Goal: Communication & Community: Ask a question

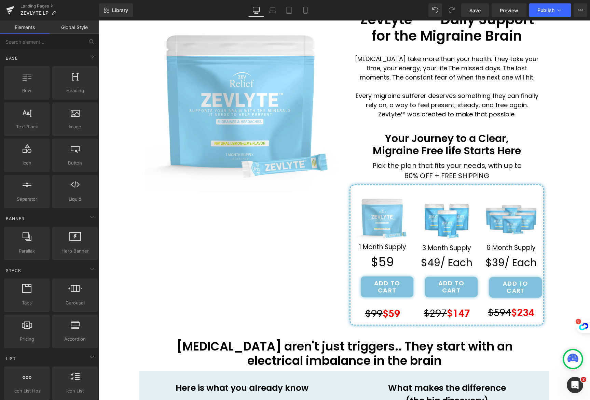
scroll to position [90, 0]
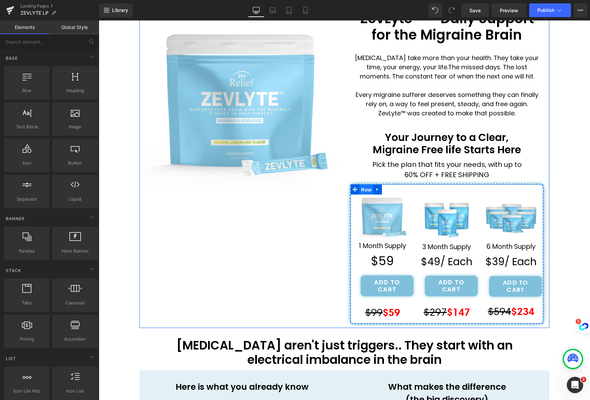
click at [363, 187] on span "Row" at bounding box center [366, 190] width 14 height 10
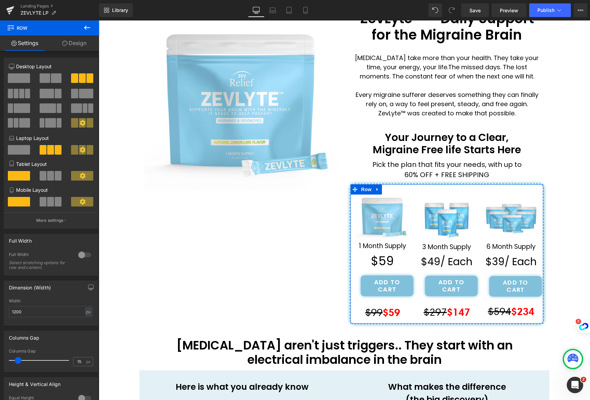
click at [78, 44] on link "Design" at bounding box center [75, 43] width 50 height 15
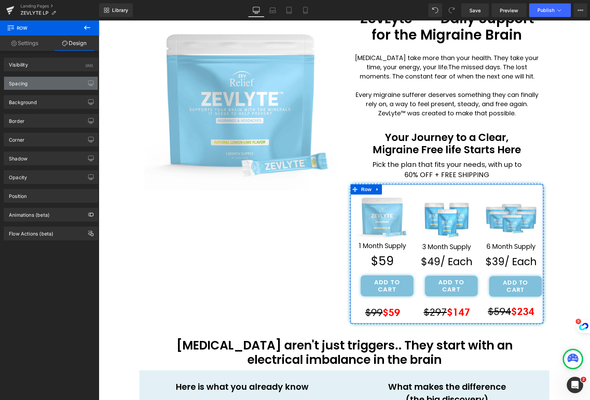
click at [60, 83] on div "Spacing" at bounding box center [51, 83] width 94 height 13
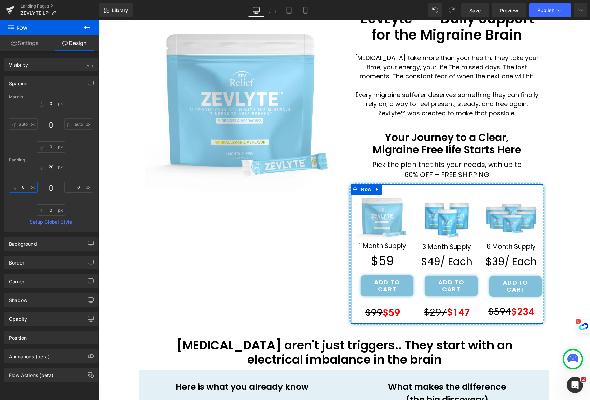
click at [28, 187] on input "0" at bounding box center [23, 187] width 29 height 11
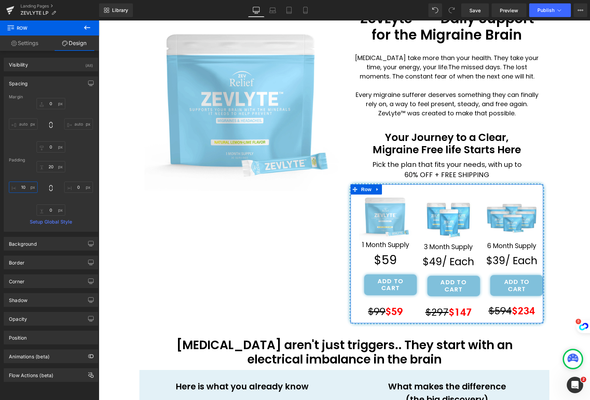
type input "1"
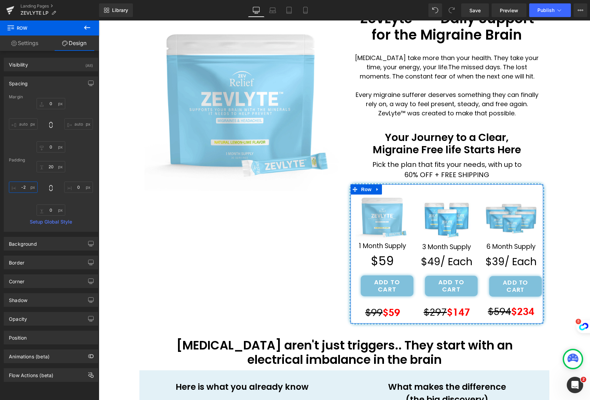
type input "-"
click at [86, 162] on div "Padding" at bounding box center [51, 160] width 84 height 5
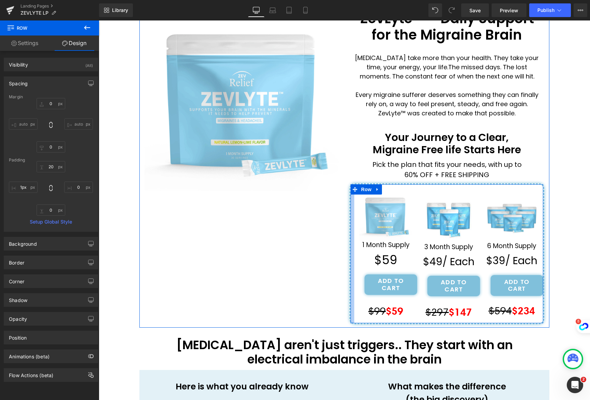
type input "0px"
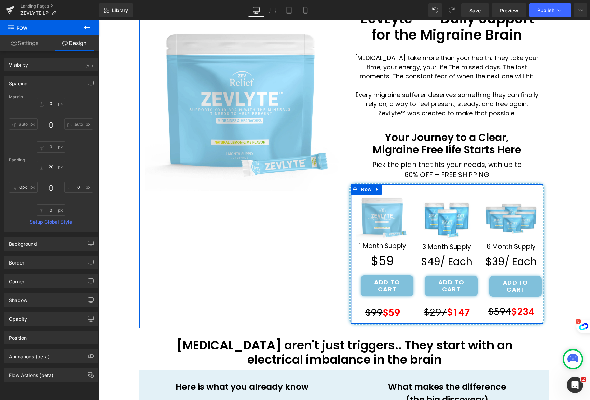
drag, startPoint x: 348, startPoint y: 217, endPoint x: 336, endPoint y: 217, distance: 11.6
click at [336, 217] on div "Image ZevLyte™ – Daily Support for the Migraine Brain Heading [MEDICAL_DATA] ta…" at bounding box center [344, 164] width 410 height 328
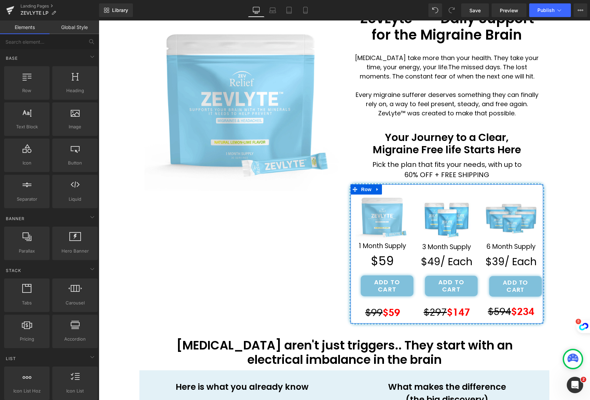
click at [112, 191] on div "''How one Mother's Last Resort Discovery Ended 8 Years of Missing Her Children'…" at bounding box center [344, 319] width 491 height 667
click at [475, 10] on span "Save" at bounding box center [474, 10] width 11 height 7
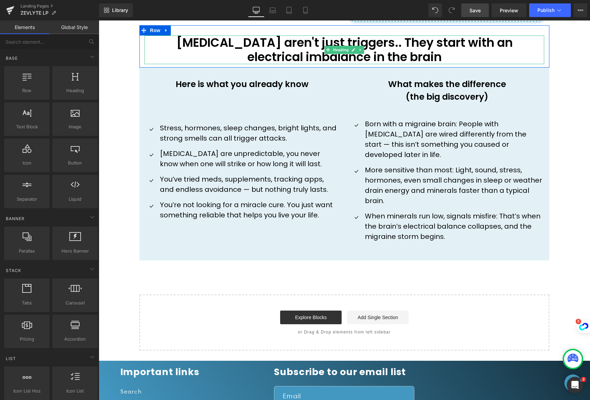
scroll to position [496, 0]
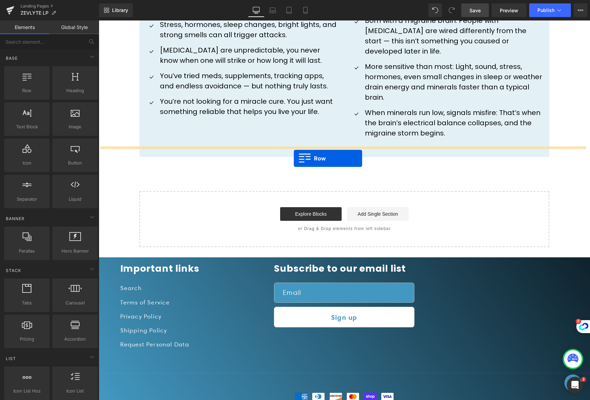
drag, startPoint x: 140, startPoint y: 113, endPoint x: 294, endPoint y: 158, distance: 159.8
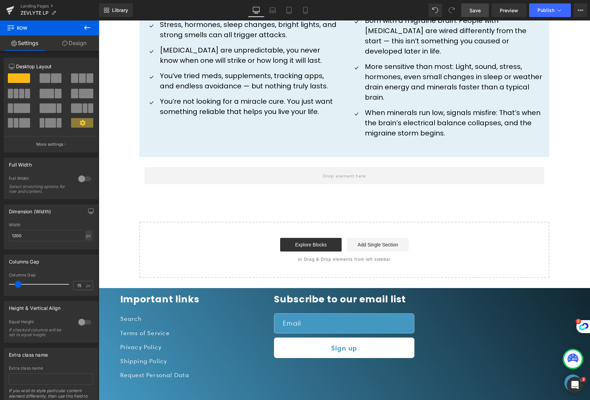
click at [88, 31] on icon at bounding box center [87, 28] width 8 height 8
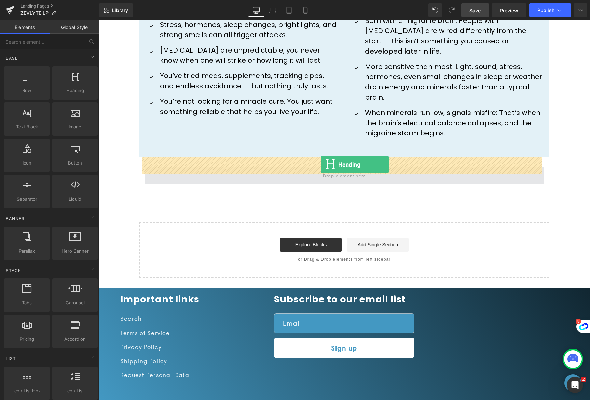
drag, startPoint x: 173, startPoint y: 99, endPoint x: 321, endPoint y: 165, distance: 161.4
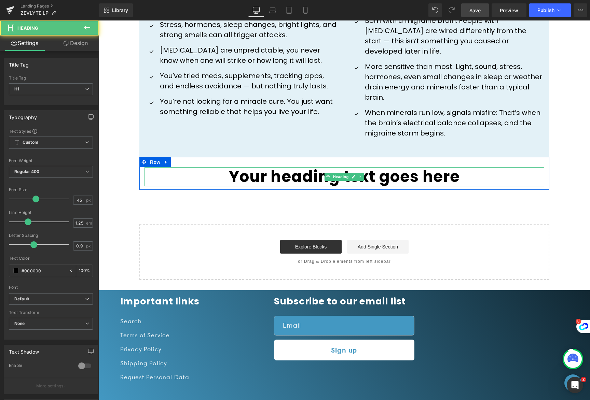
click at [470, 167] on h1 "Your heading text goes here" at bounding box center [344, 176] width 400 height 19
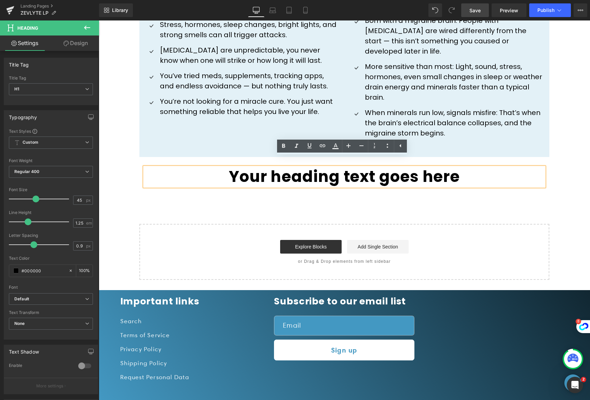
click at [469, 167] on h1 "Your heading text goes here" at bounding box center [344, 176] width 400 height 19
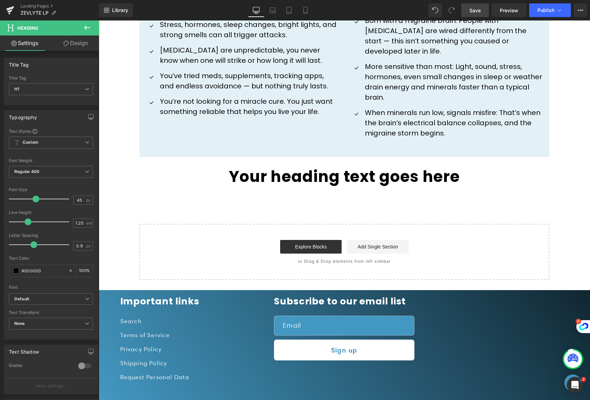
click at [89, 26] on icon at bounding box center [87, 28] width 8 height 8
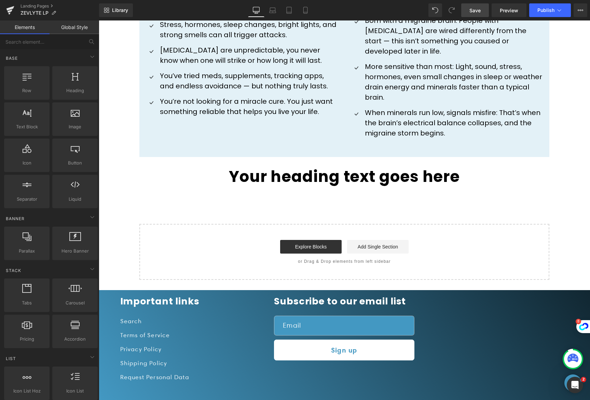
click at [89, 26] on link "Global Style" at bounding box center [75, 27] width 50 height 14
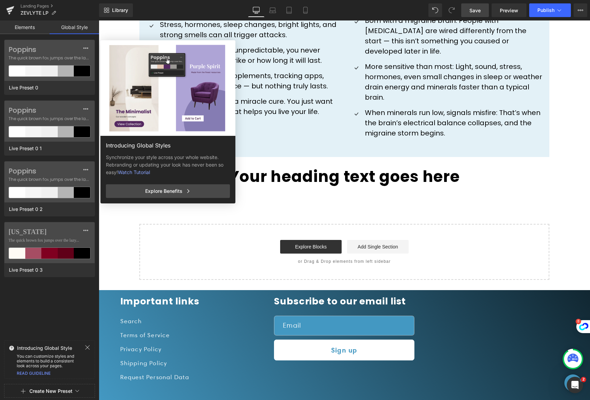
click at [28, 24] on link "Elements" at bounding box center [25, 27] width 50 height 14
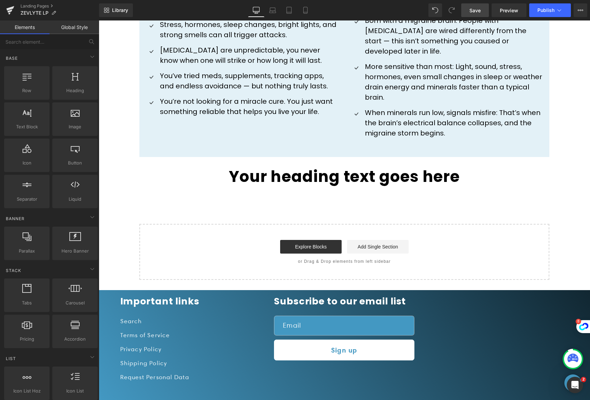
click at [480, 13] on span "Save" at bounding box center [474, 10] width 11 height 7
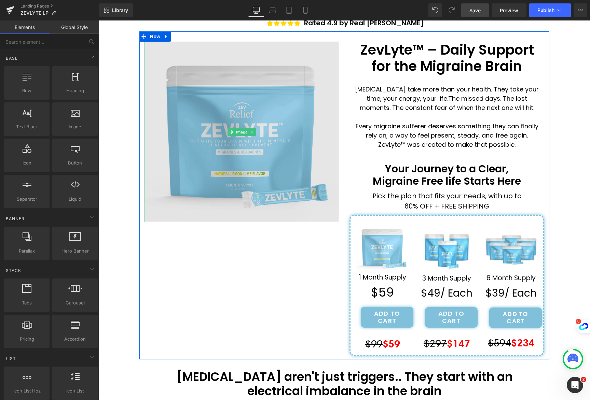
scroll to position [315, 0]
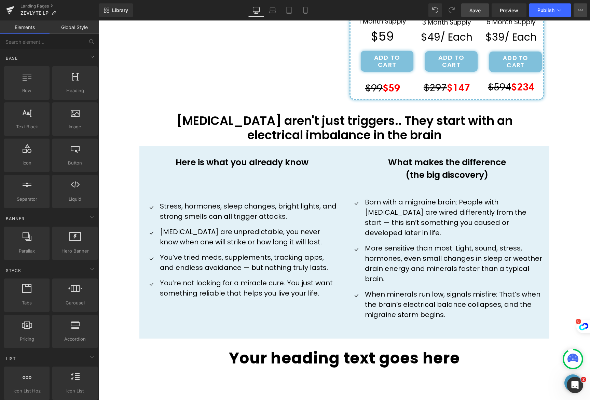
click at [579, 11] on icon at bounding box center [579, 10] width 5 height 5
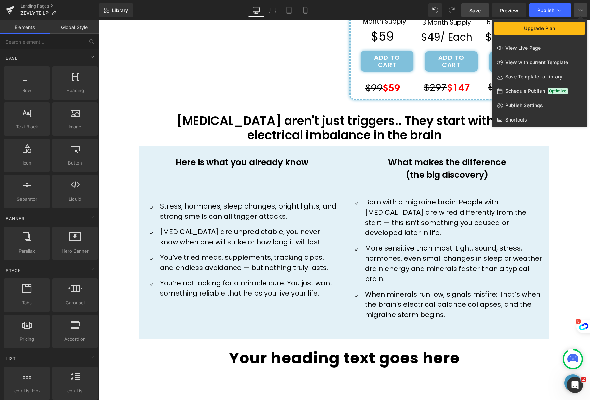
click at [268, 57] on div at bounding box center [344, 210] width 491 height 380
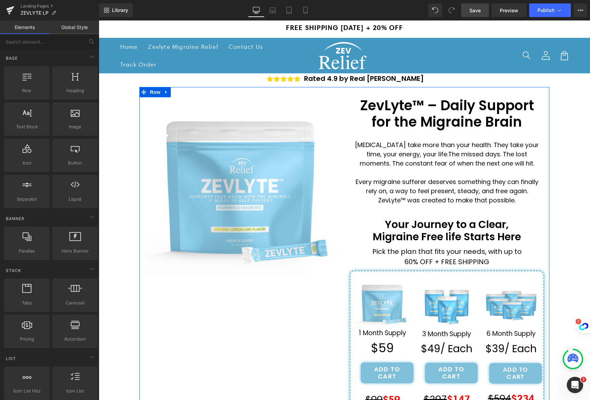
scroll to position [0, 0]
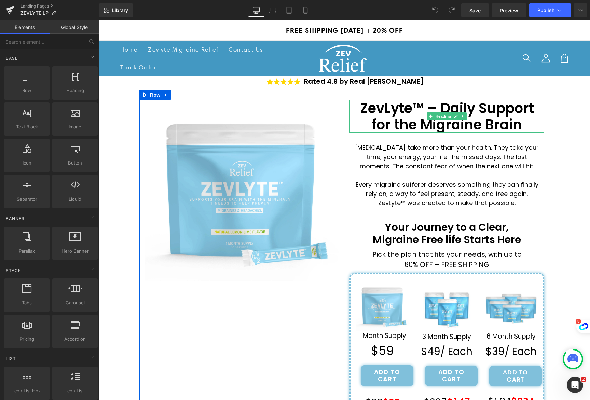
click at [401, 117] on h1 "ZevLyte™ – Daily Support for the Migraine Brain" at bounding box center [446, 116] width 195 height 33
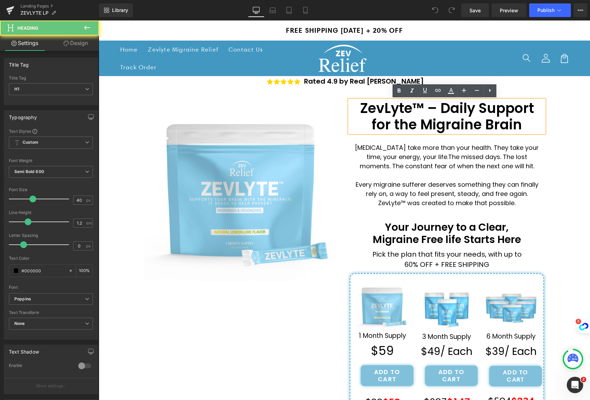
click at [416, 126] on h1 "ZevLyte™ – Daily Support for the Migraine Brain" at bounding box center [446, 116] width 195 height 33
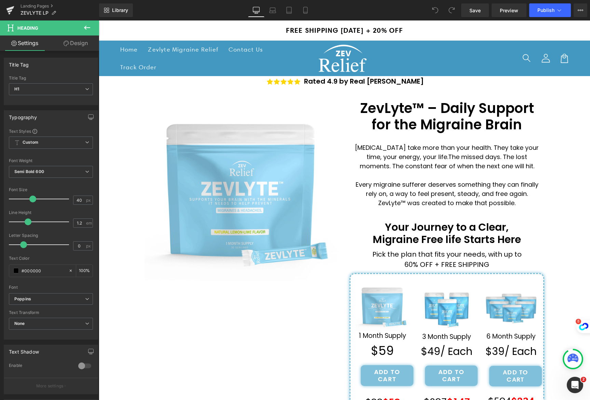
click at [86, 27] on icon at bounding box center [87, 28] width 8 height 8
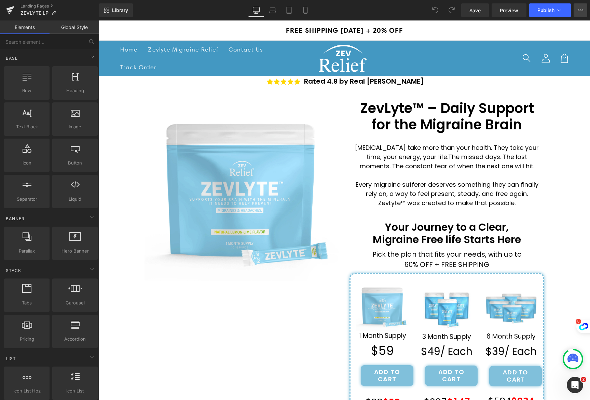
click at [580, 13] on button "Upgrade Plan View Live Page View with current Template Save Template to Library…" at bounding box center [580, 10] width 14 height 14
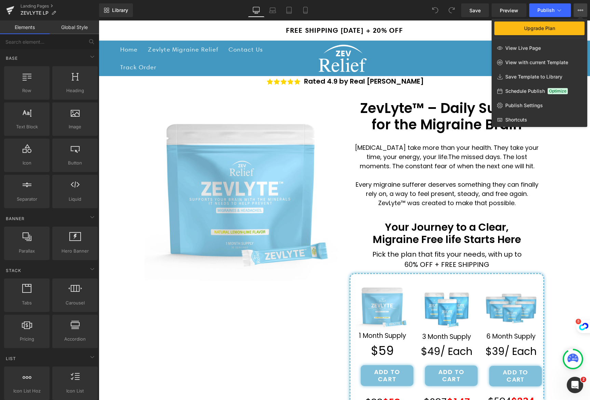
click at [580, 13] on button "Upgrade Plan View Live Page View with current Template Save Template to Library…" at bounding box center [580, 10] width 14 height 14
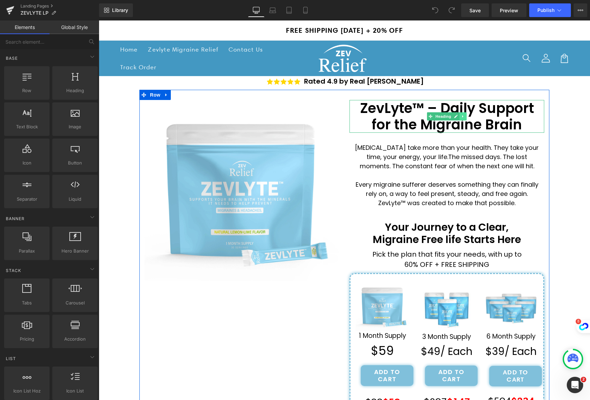
click at [461, 114] on icon at bounding box center [463, 116] width 4 height 4
click at [384, 105] on h1 "ZevLyte™ – Daily Support for the Migraine Brain" at bounding box center [446, 116] width 195 height 33
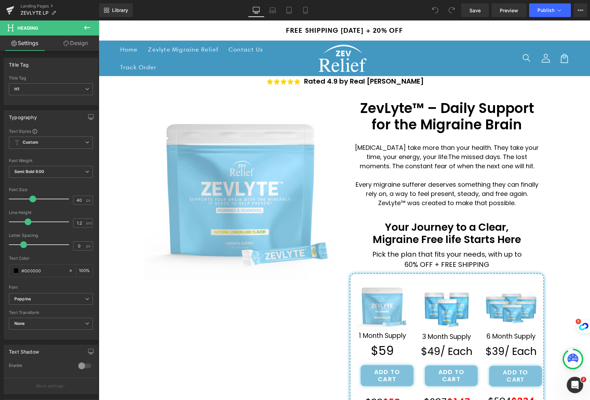
click at [92, 26] on button at bounding box center [87, 27] width 24 height 15
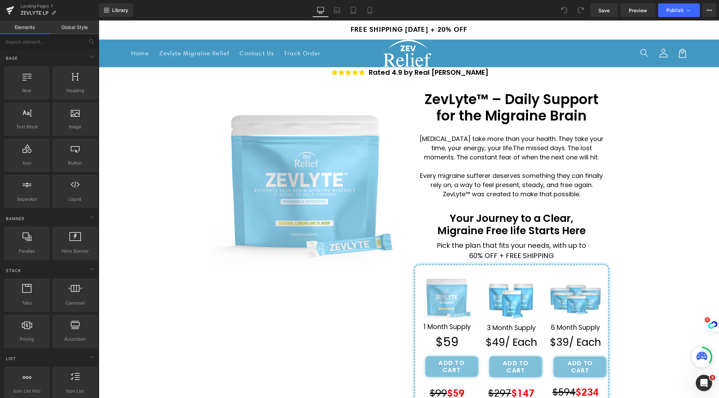
scroll to position [1, 0]
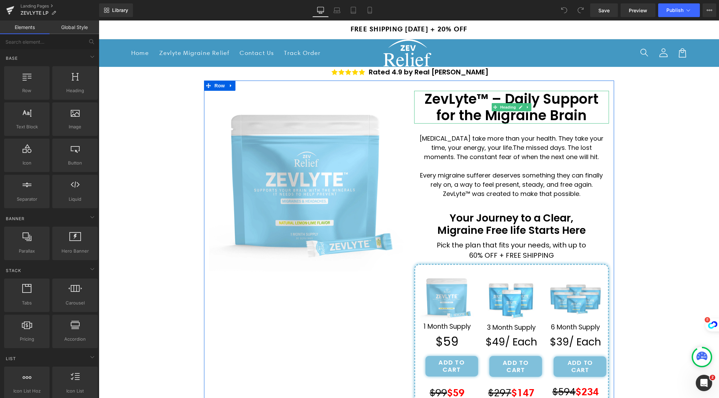
click at [557, 118] on h1 "ZevLyte™ – Daily Support for the Migraine Brain" at bounding box center [511, 107] width 195 height 33
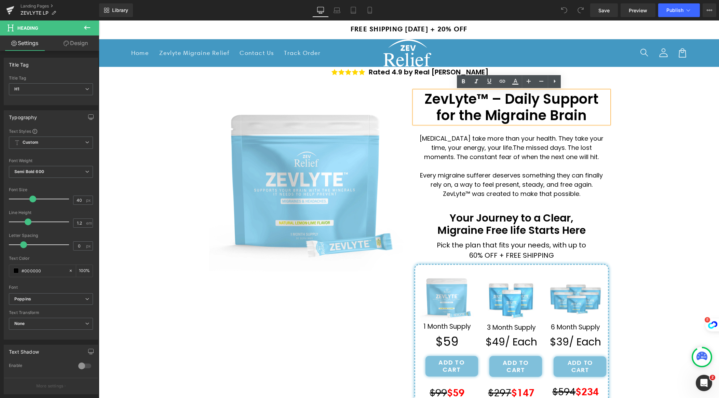
click at [583, 116] on h1 "ZevLyte™ – Daily Support for the Migraine Brain" at bounding box center [511, 107] width 195 height 33
click at [584, 118] on h1 "ZevLyte™ – Daily Support for the Migraine Brain" at bounding box center [511, 107] width 195 height 33
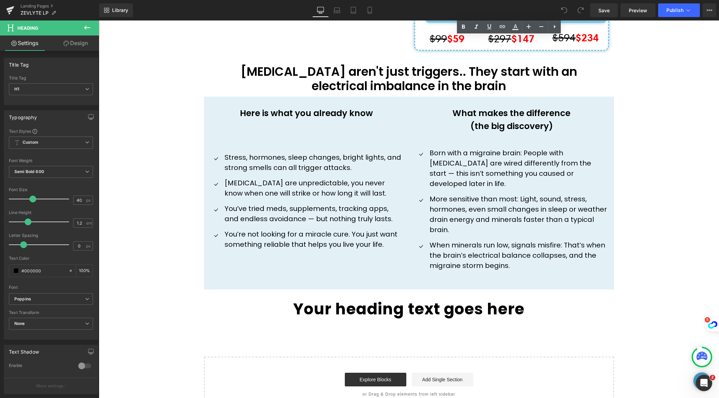
scroll to position [444, 0]
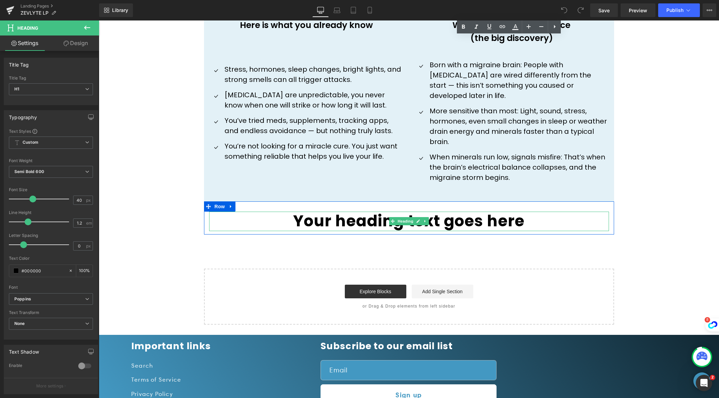
click at [527, 212] on h1 "Your heading text goes here" at bounding box center [409, 221] width 400 height 19
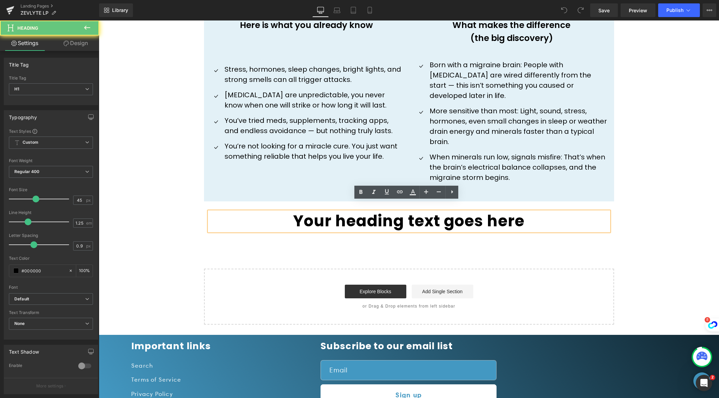
click at [527, 212] on h1 "Your heading text goes here" at bounding box center [409, 221] width 400 height 19
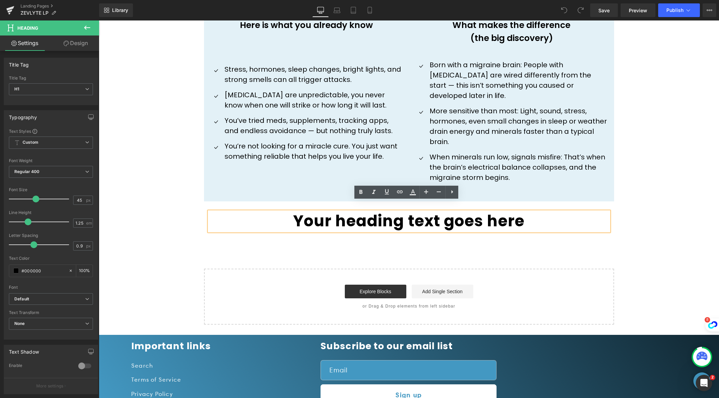
click at [296, 212] on h1 "Your heading text goes here" at bounding box center [409, 221] width 400 height 19
click at [292, 214] on h1 "Your heading text goes here" at bounding box center [409, 221] width 400 height 19
click at [263, 212] on h1 "Your heading text goes here" at bounding box center [409, 221] width 400 height 19
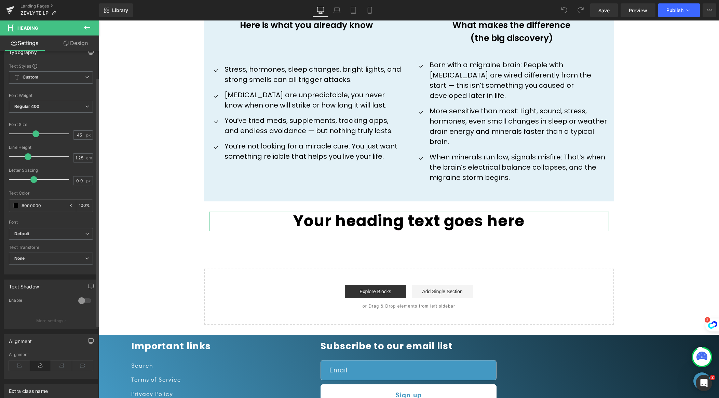
scroll to position [0, 0]
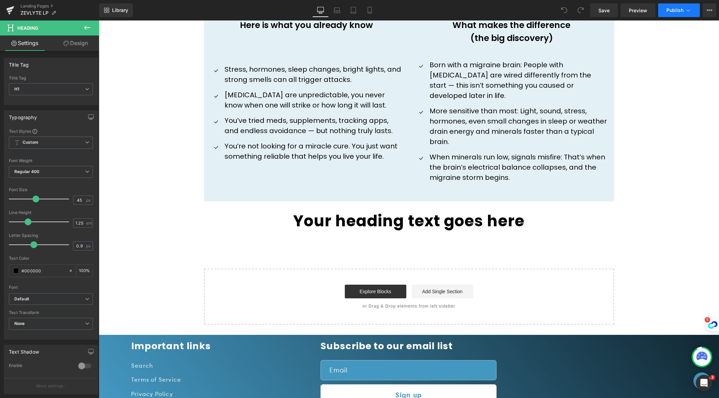
click at [689, 11] on icon at bounding box center [687, 10] width 7 height 7
click at [710, 10] on icon at bounding box center [708, 10] width 5 height 5
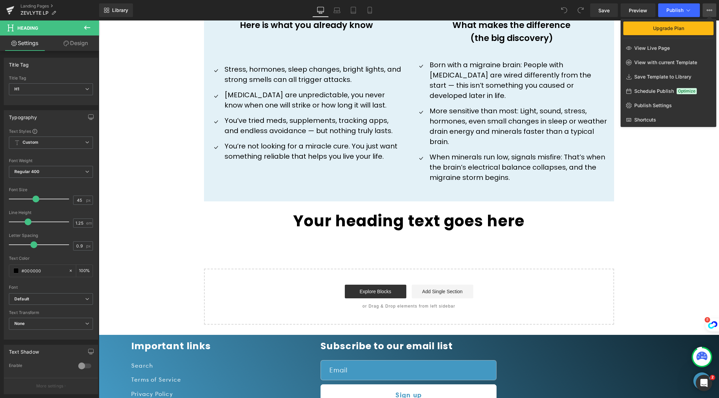
drag, startPoint x: 586, startPoint y: 178, endPoint x: 685, endPoint y: 199, distance: 101.2
click at [685, 199] on div at bounding box center [409, 209] width 620 height 378
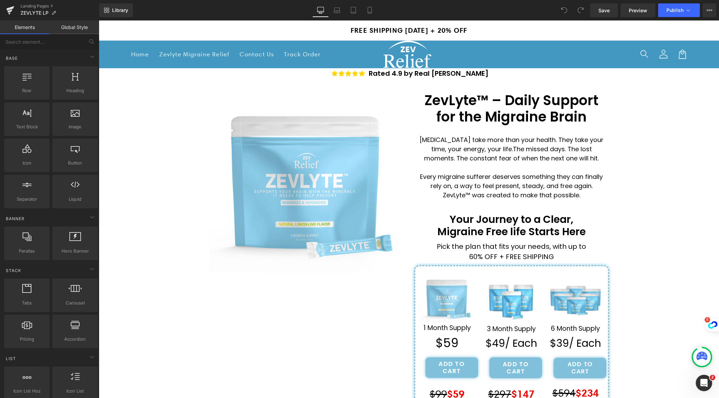
click at [464, 30] on strong "FREE SHIPPING [DATE] + 20% OFF" at bounding box center [408, 30] width 117 height 9
click at [692, 10] on button "Publish" at bounding box center [679, 10] width 42 height 14
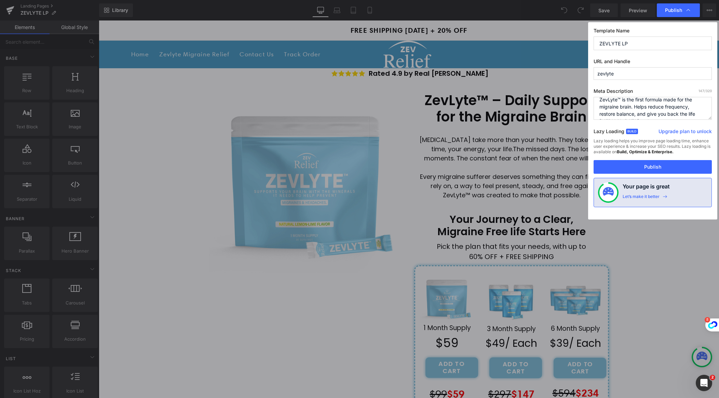
scroll to position [10, 0]
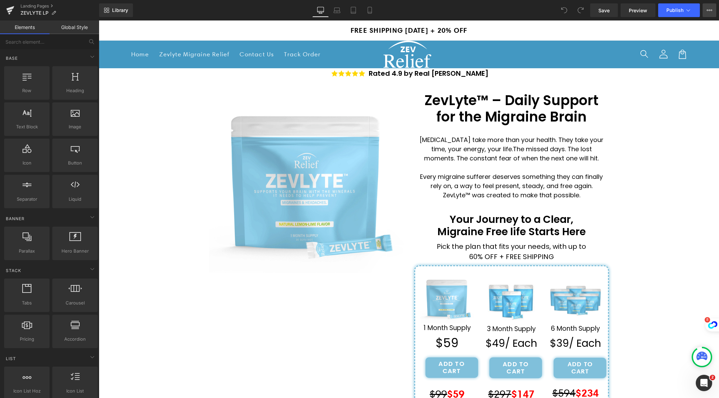
click at [705, 9] on button "Upgrade Plan View Live Page View with current Template Save Template to Library…" at bounding box center [709, 10] width 14 height 14
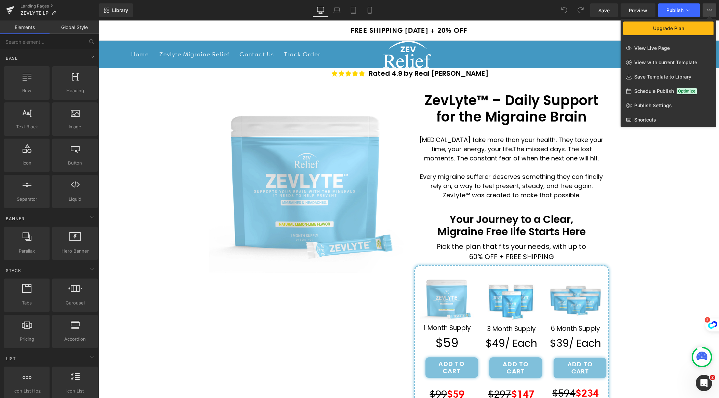
drag, startPoint x: 664, startPoint y: 170, endPoint x: 565, endPoint y: 148, distance: 102.0
click at [664, 170] on div at bounding box center [409, 209] width 620 height 378
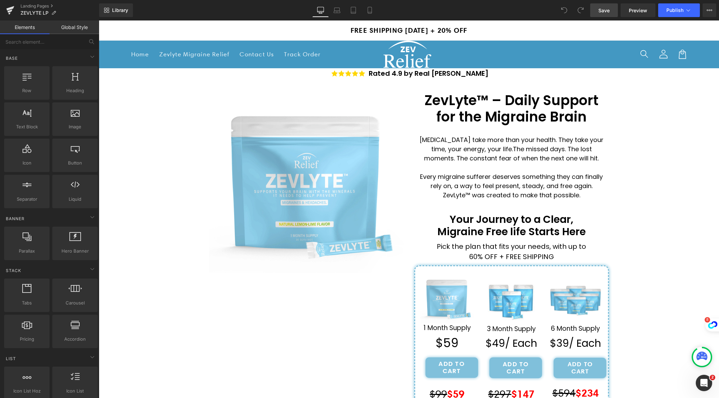
drag, startPoint x: 607, startPoint y: 13, endPoint x: 495, endPoint y: 23, distance: 111.8
click at [607, 13] on span "Save" at bounding box center [603, 10] width 11 height 7
click at [638, 11] on span "Preview" at bounding box center [637, 10] width 18 height 7
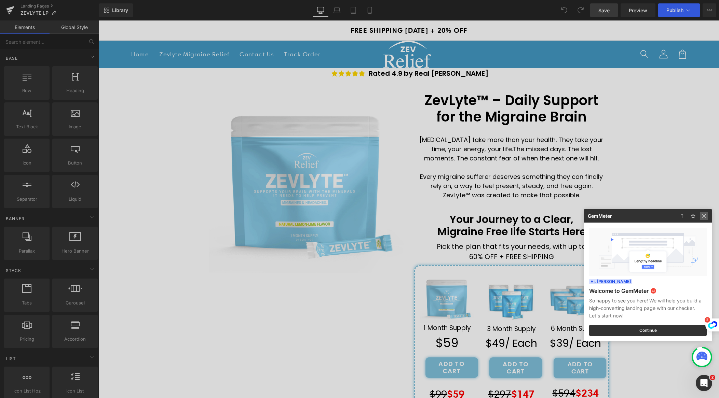
click at [0, 0] on img at bounding box center [0, 0] width 0 height 0
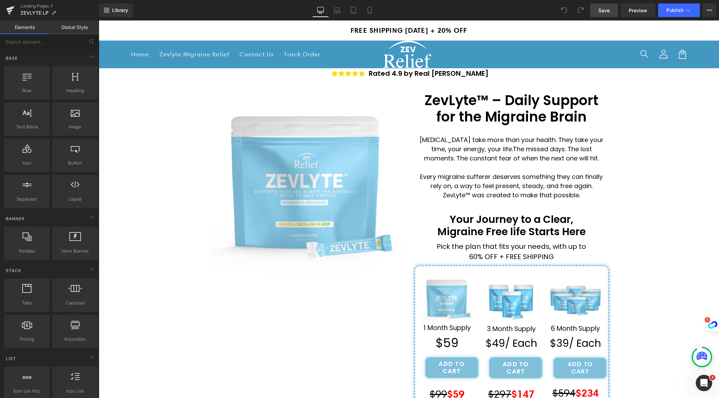
click at [702, 360] on icon at bounding box center [701, 357] width 11 height 11
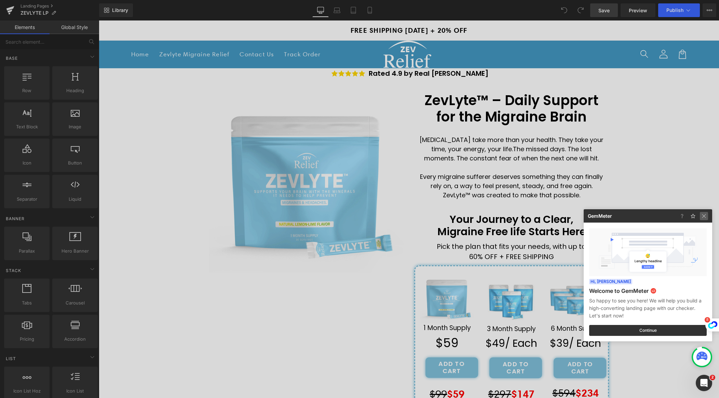
drag, startPoint x: 703, startPoint y: 216, endPoint x: 604, endPoint y: 196, distance: 101.1
click at [0, 0] on img at bounding box center [0, 0] width 0 height 0
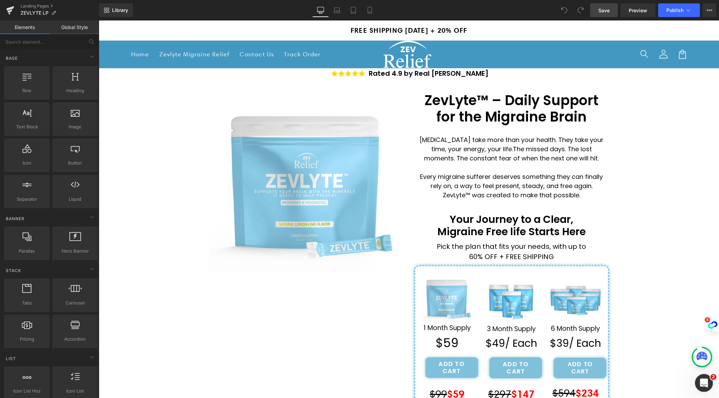
click at [700, 379] on icon "Open Intercom Messenger" at bounding box center [702, 382] width 11 height 11
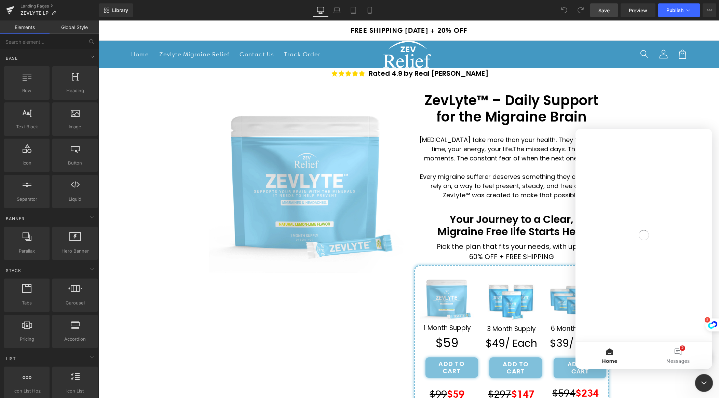
scroll to position [0, 0]
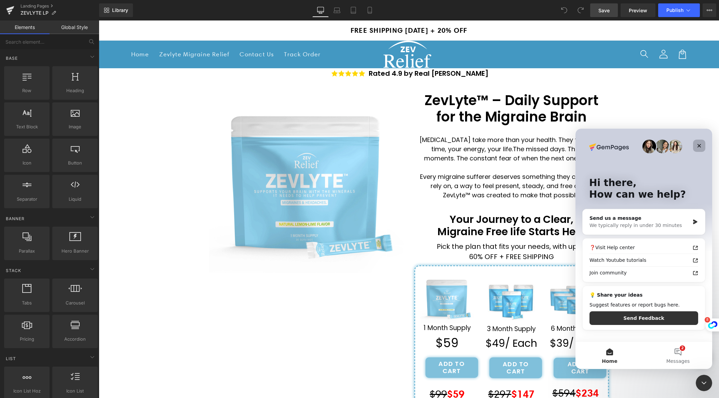
click at [700, 147] on icon "Close" at bounding box center [698, 145] width 5 height 5
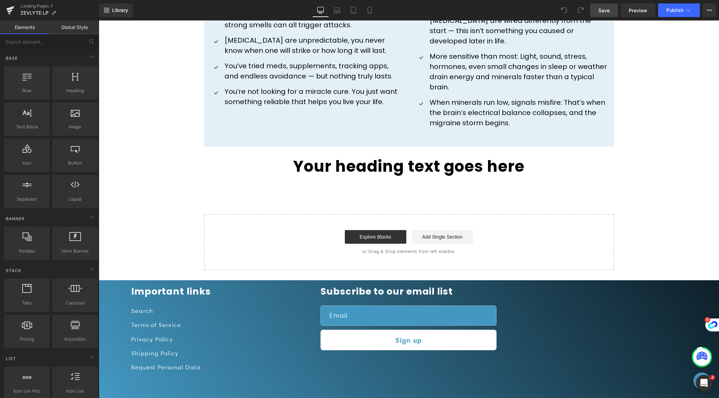
scroll to position [499, 0]
click at [231, 149] on icon at bounding box center [230, 151] width 5 height 5
click at [248, 149] on icon at bounding box center [248, 151] width 5 height 5
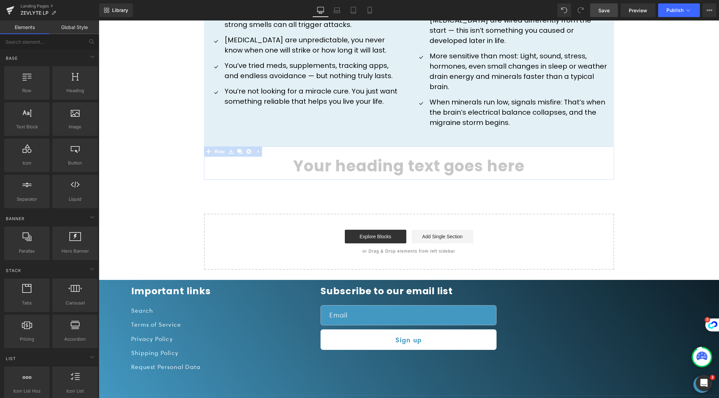
scroll to position [492, 0]
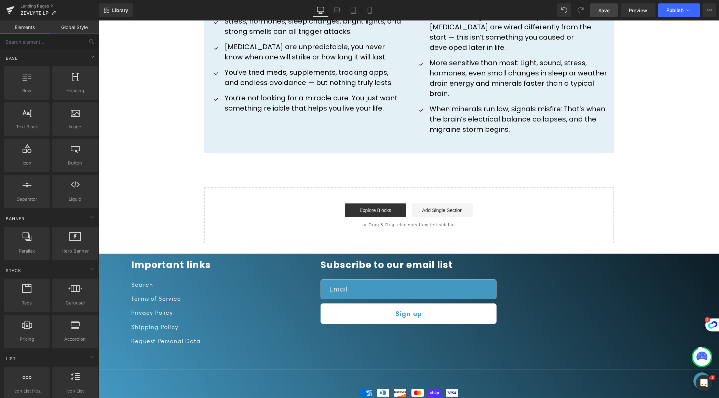
click at [602, 12] on span "Save" at bounding box center [603, 10] width 11 height 7
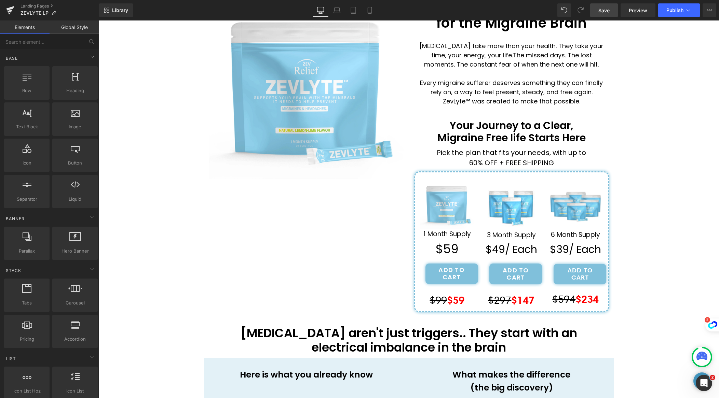
scroll to position [0, 0]
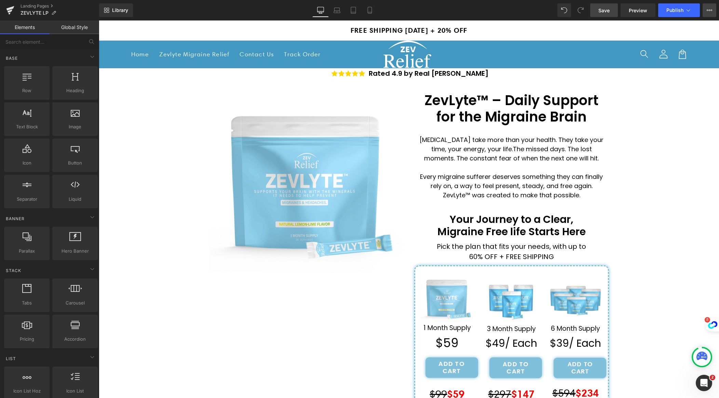
click at [709, 10] on icon at bounding box center [709, 10] width 2 height 1
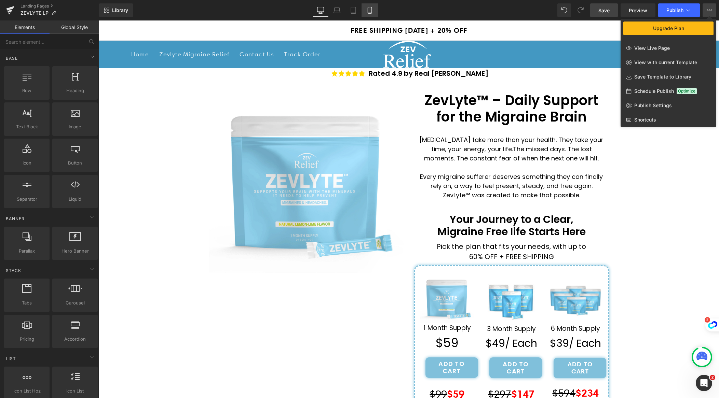
click at [373, 11] on icon at bounding box center [369, 10] width 7 height 7
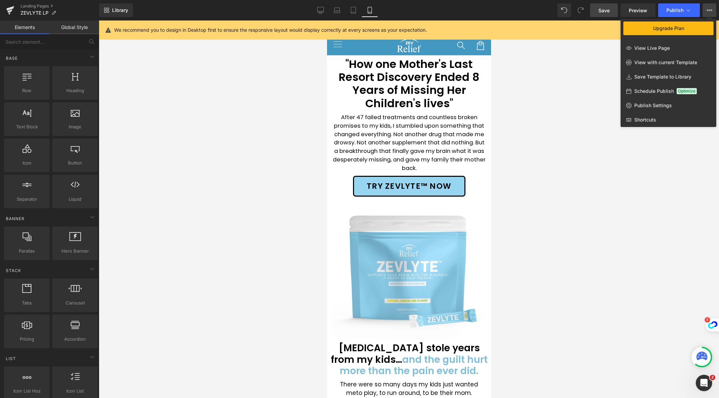
click at [568, 141] on div at bounding box center [409, 209] width 620 height 378
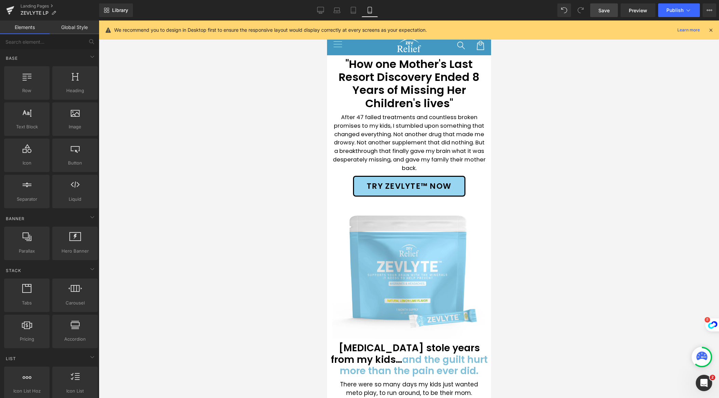
click at [709, 30] on icon at bounding box center [710, 30] width 6 height 6
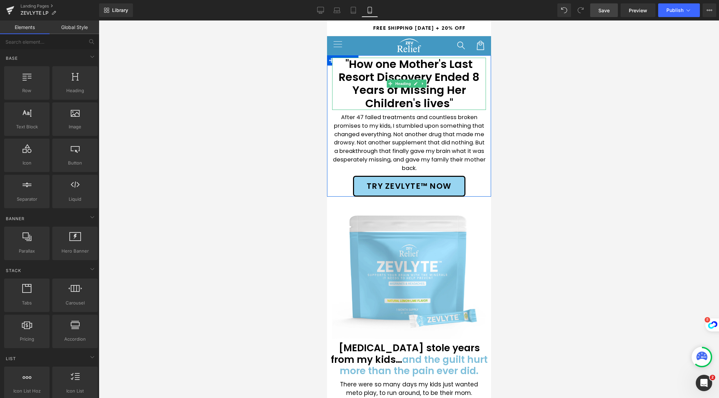
click at [454, 106] on h1 "''How one Mother's Last Resort Discovery Ended 8 Years of Missing Her Children'…" at bounding box center [409, 84] width 154 height 53
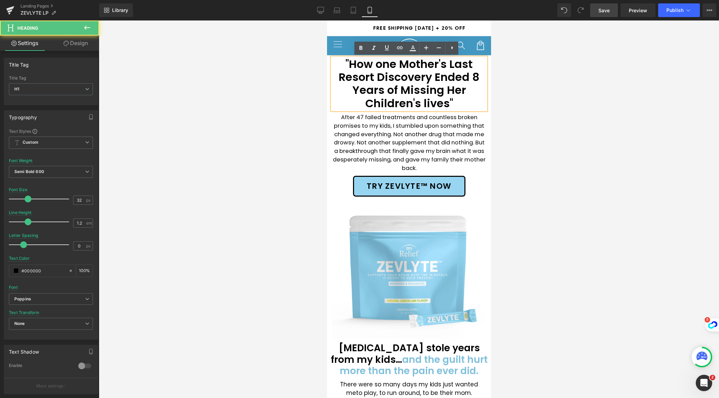
click at [446, 104] on h1 "''How one Mother's Last Resort Discovery Ended 8 Years of Missing Her Children'…" at bounding box center [409, 84] width 154 height 53
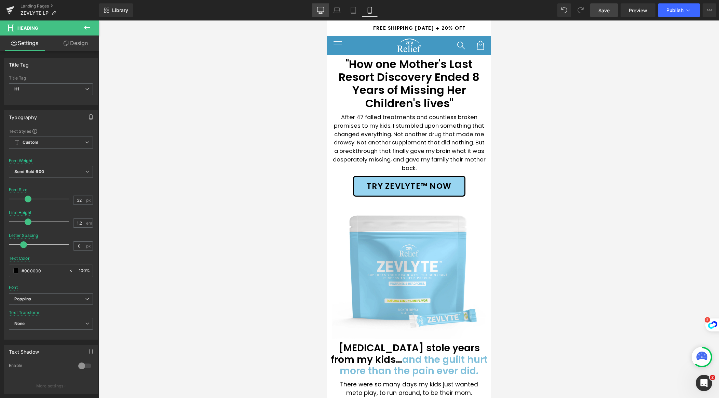
click at [318, 9] on icon at bounding box center [320, 10] width 7 height 7
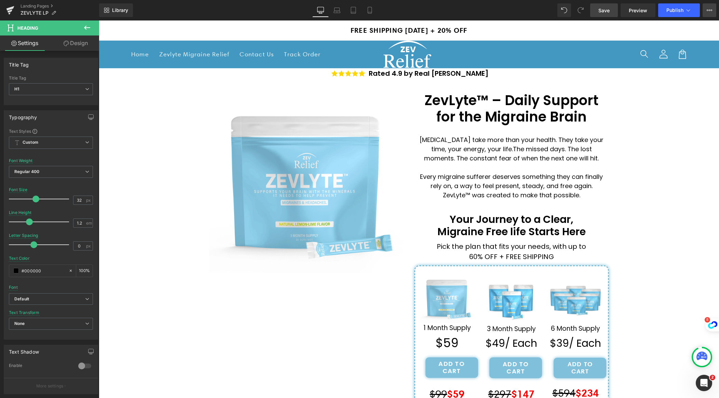
click at [709, 8] on icon at bounding box center [708, 10] width 5 height 5
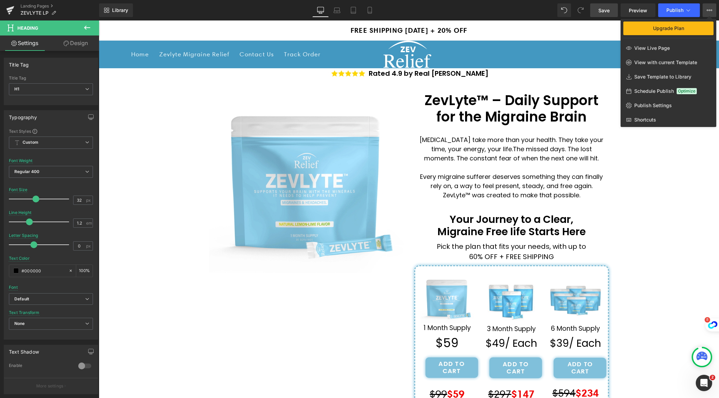
click at [708, 14] on button "Upgrade Plan View Live Page View with current Template Save Template to Library…" at bounding box center [709, 10] width 14 height 14
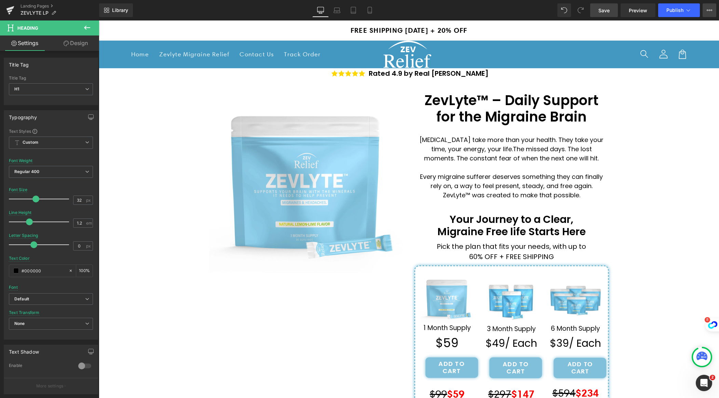
click at [708, 13] on button "Upgrade Plan View Live Page View with current Template Save Template to Library…" at bounding box center [709, 10] width 14 height 14
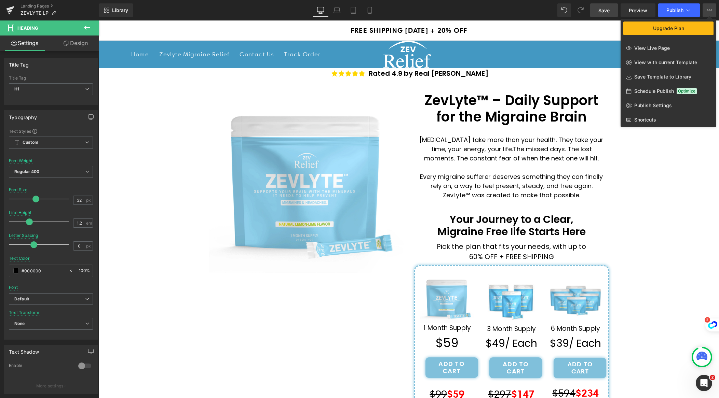
click at [708, 13] on button "Upgrade Plan View Live Page View with current Template Save Template to Library…" at bounding box center [709, 10] width 14 height 14
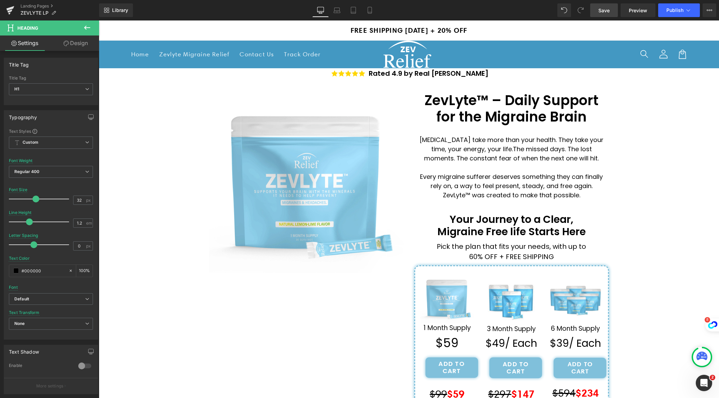
click at [608, 11] on span "Save" at bounding box center [603, 10] width 11 height 7
click at [705, 376] on div "Open Intercom Messenger" at bounding box center [702, 382] width 23 height 23
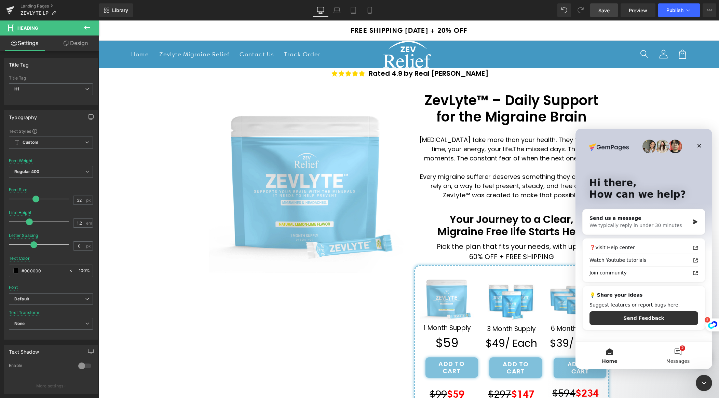
click at [675, 353] on button "2 Messages" at bounding box center [677, 355] width 68 height 27
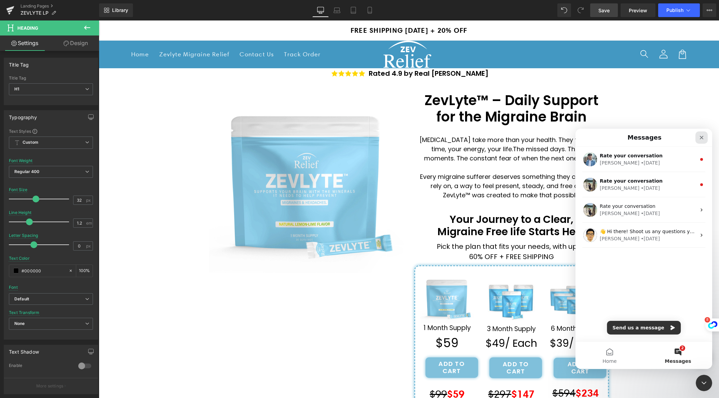
click at [698, 138] on div "Close" at bounding box center [701, 137] width 12 height 12
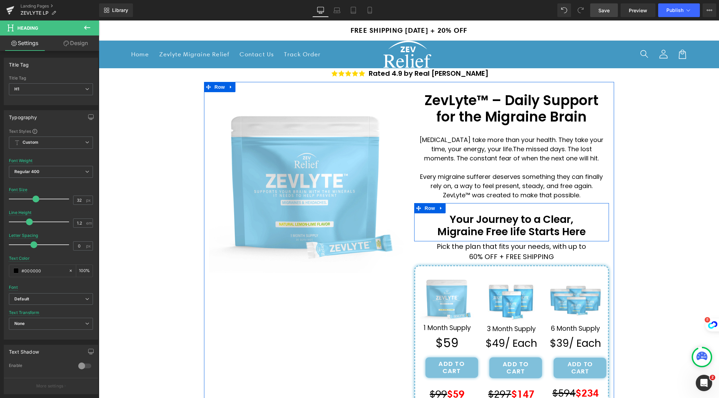
scroll to position [1, 0]
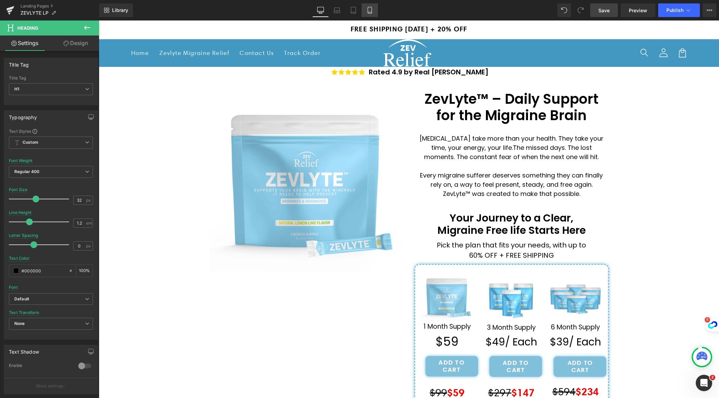
click at [369, 8] on icon at bounding box center [369, 10] width 7 height 7
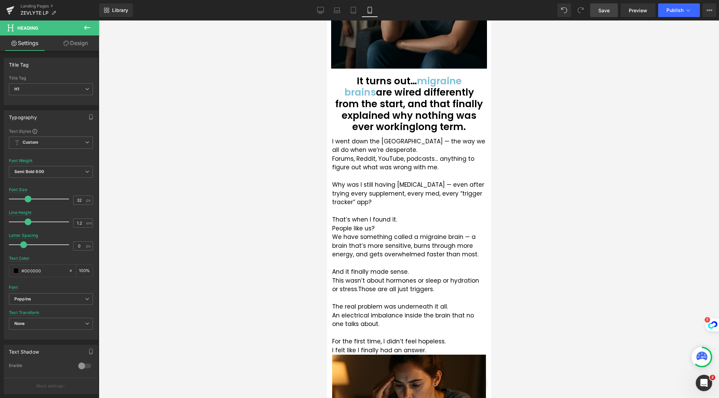
scroll to position [636, 0]
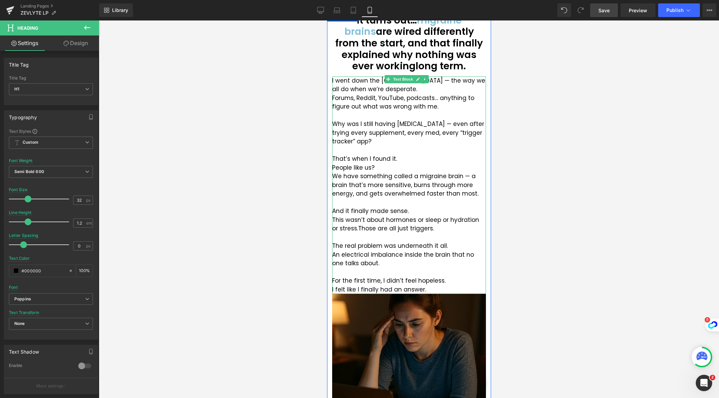
click at [434, 120] on p "Why was I still having [MEDICAL_DATA] — even after trying every supplement, eve…" at bounding box center [409, 133] width 154 height 26
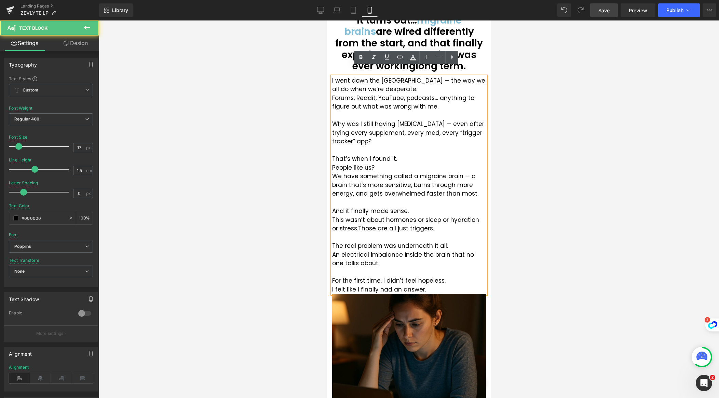
click at [432, 120] on p "Why was I still having [MEDICAL_DATA] — even after trying every supplement, eve…" at bounding box center [409, 133] width 154 height 26
click at [435, 120] on p "Why was I still having [MEDICAL_DATA] — even after trying every supplement, eve…" at bounding box center [409, 133] width 154 height 26
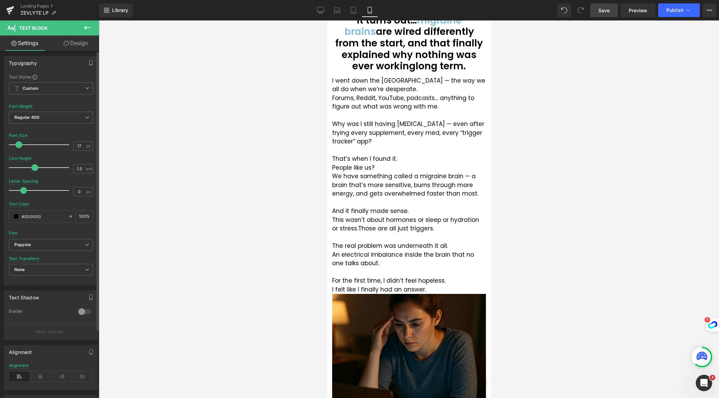
scroll to position [0, 0]
click at [89, 25] on icon at bounding box center [87, 28] width 8 height 8
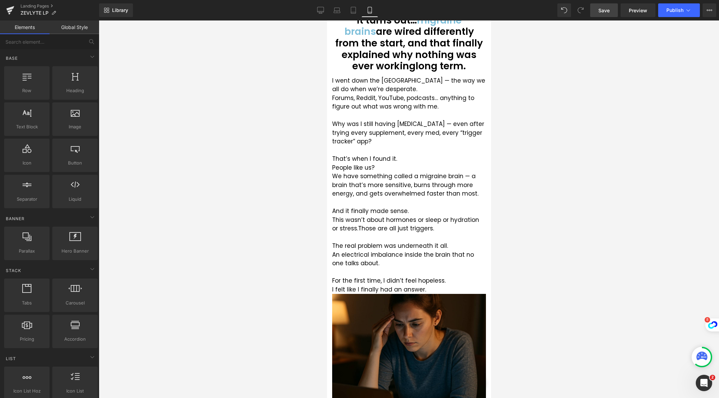
click at [605, 10] on span "Save" at bounding box center [603, 10] width 11 height 7
click at [708, 12] on icon at bounding box center [708, 10] width 5 height 5
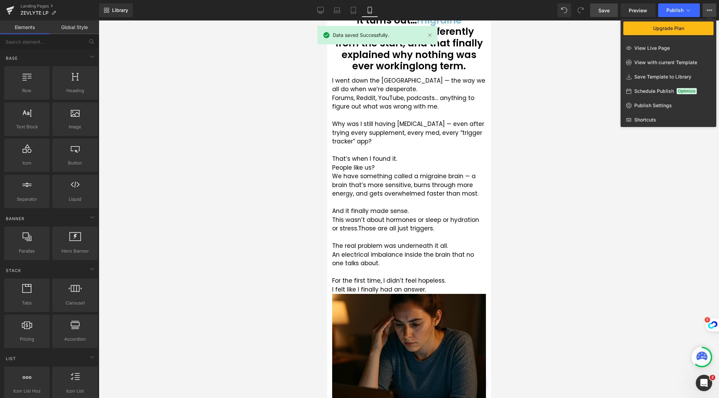
click at [708, 12] on icon at bounding box center [708, 10] width 5 height 5
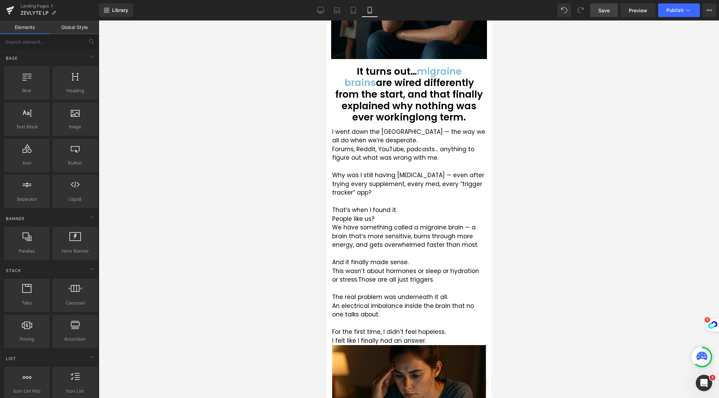
scroll to position [540, 0]
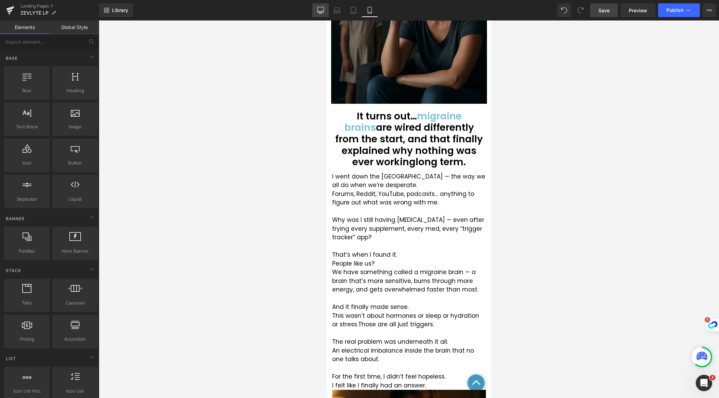
click at [321, 12] on icon at bounding box center [320, 10] width 7 height 7
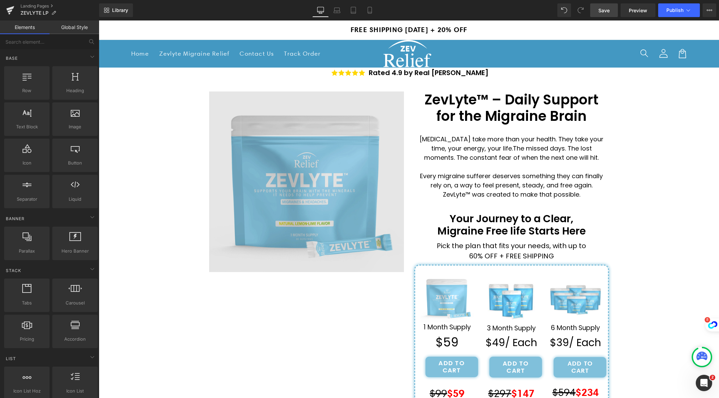
scroll to position [0, 0]
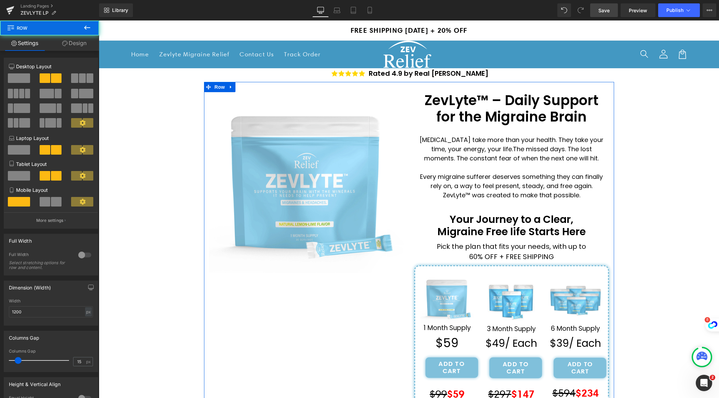
click at [408, 85] on div "Image ZevLyte™ – Daily Support for the Migraine Brain Heading [MEDICAL_DATA] ta…" at bounding box center [409, 246] width 410 height 328
click at [75, 45] on link "Design" at bounding box center [75, 43] width 50 height 15
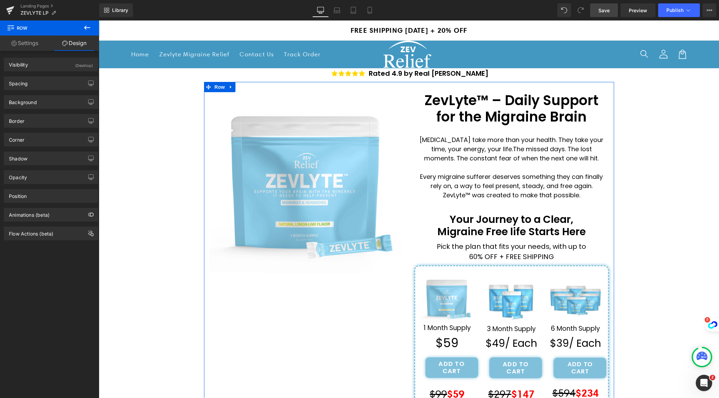
click at [31, 44] on link "Settings" at bounding box center [25, 43] width 50 height 15
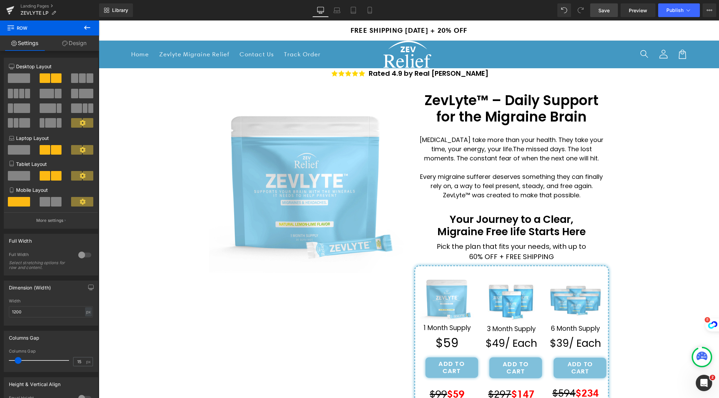
click at [90, 26] on icon at bounding box center [87, 28] width 8 height 8
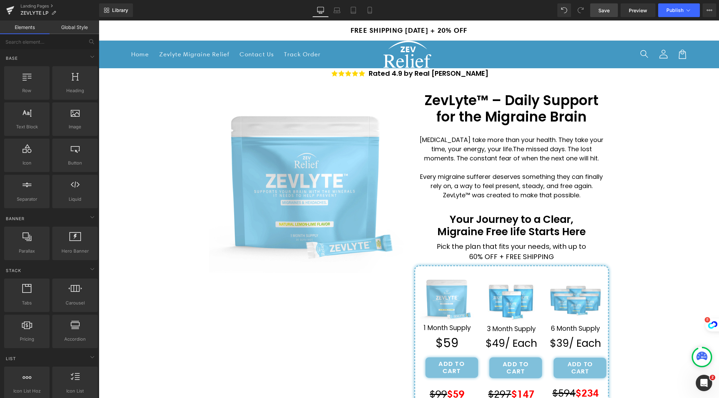
click at [71, 26] on link "Global Style" at bounding box center [75, 27] width 50 height 14
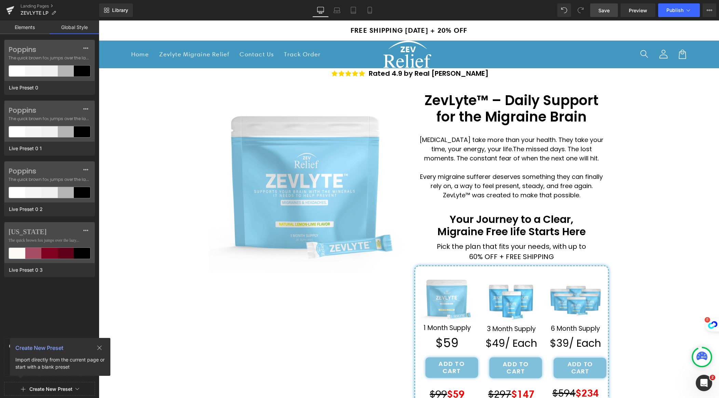
click at [38, 27] on link "Elements" at bounding box center [25, 27] width 50 height 14
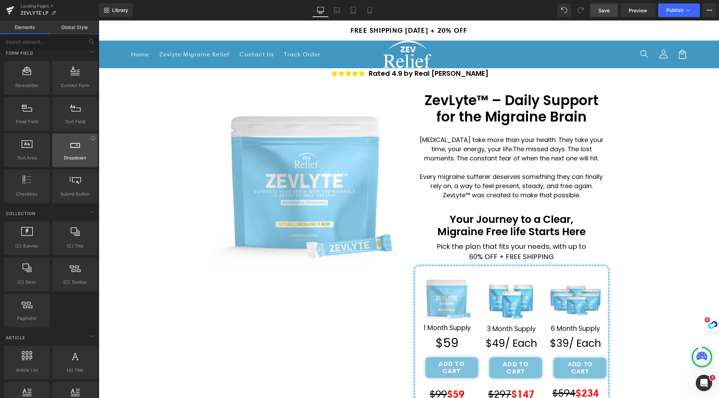
scroll to position [1157, 0]
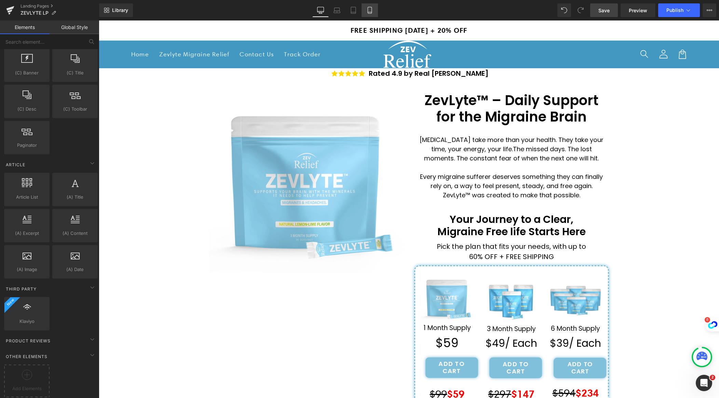
click at [371, 13] on icon at bounding box center [369, 10] width 7 height 7
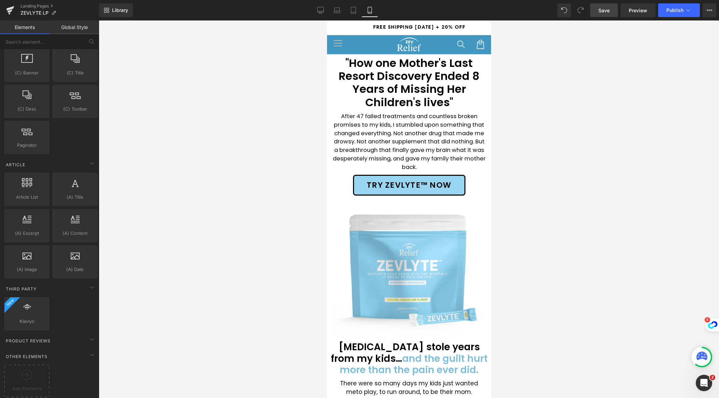
scroll to position [0, 0]
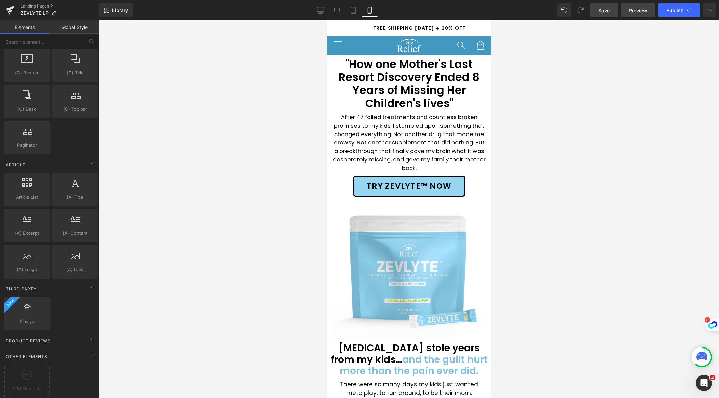
click at [648, 11] on link "Preview" at bounding box center [637, 10] width 35 height 14
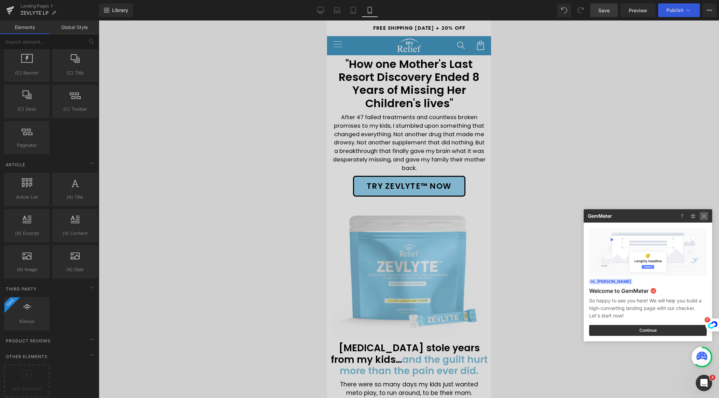
click at [704, 214] on img at bounding box center [703, 216] width 8 height 8
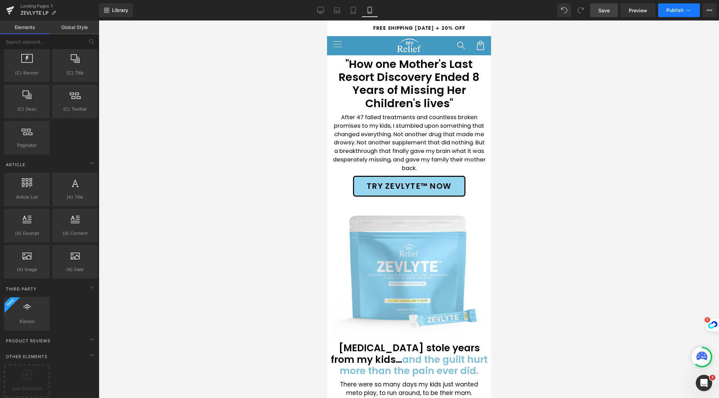
click at [690, 12] on icon at bounding box center [687, 10] width 7 height 7
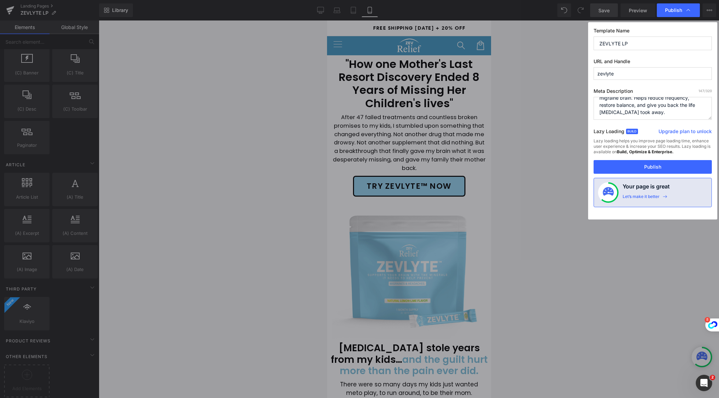
scroll to position [14, 0]
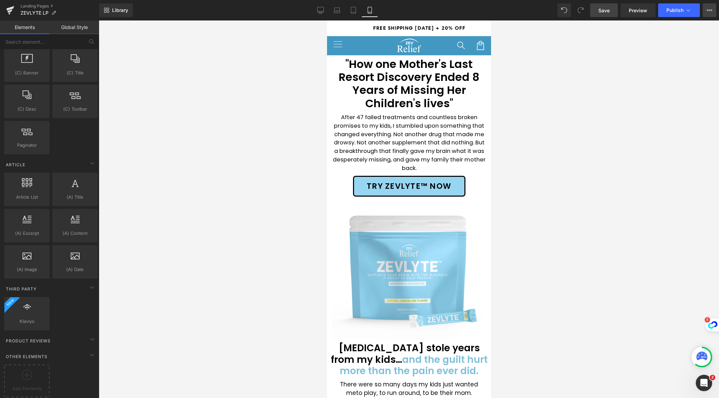
click at [709, 10] on icon at bounding box center [708, 10] width 5 height 5
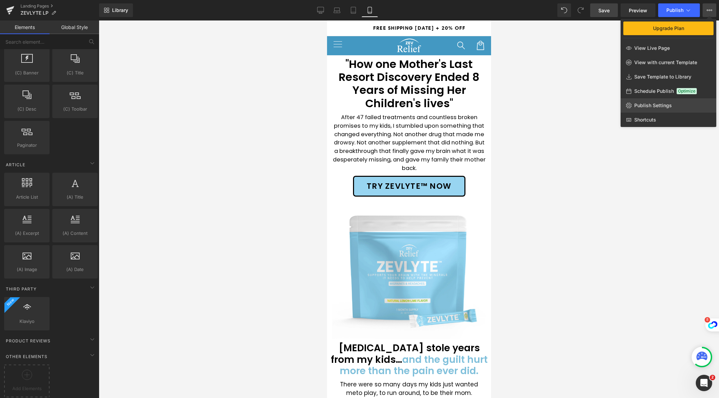
click at [649, 103] on span "Publish Settings" at bounding box center [653, 105] width 38 height 6
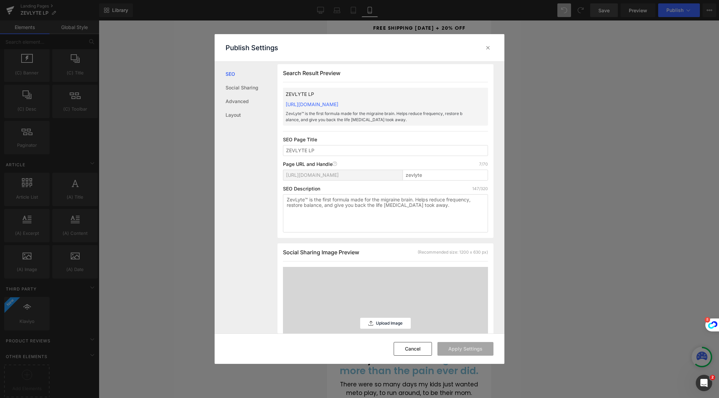
scroll to position [0, 0]
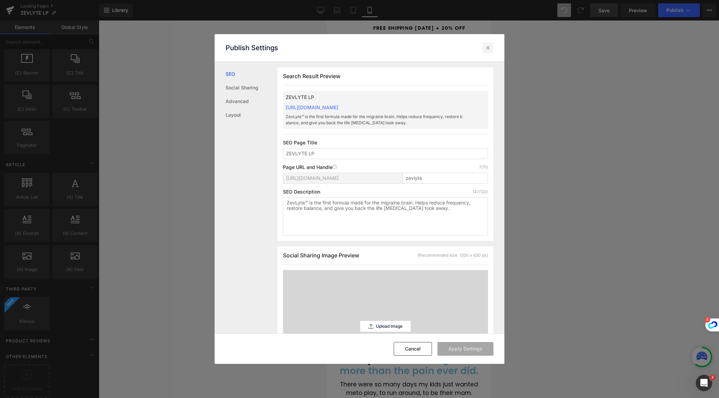
click at [489, 45] on icon at bounding box center [487, 47] width 7 height 7
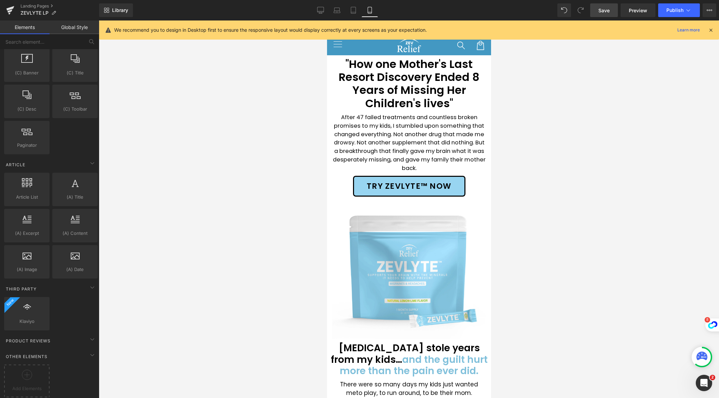
click at [709, 30] on icon at bounding box center [710, 30] width 6 height 6
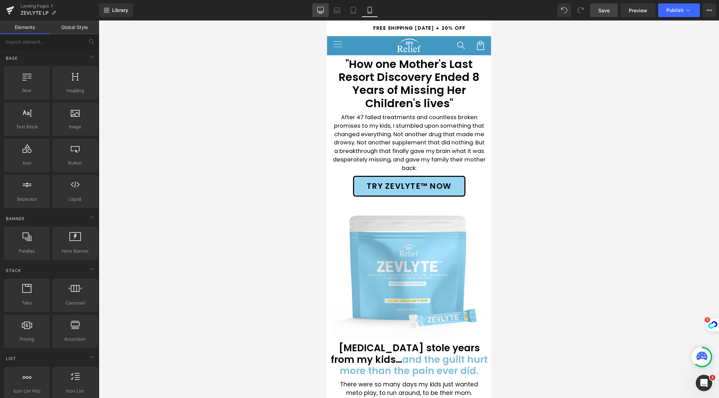
click at [317, 10] on icon at bounding box center [320, 9] width 6 height 5
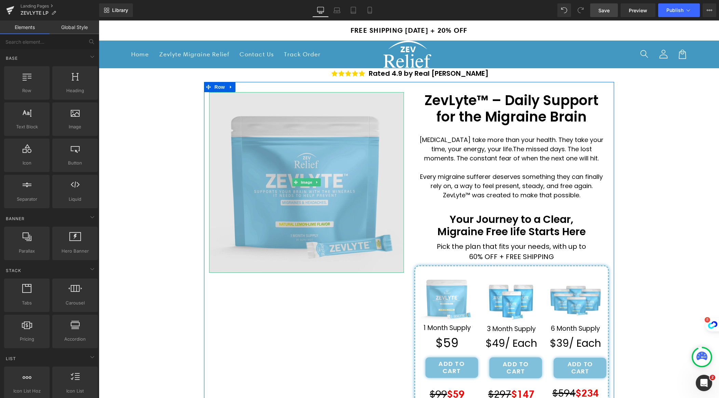
click at [283, 189] on img at bounding box center [306, 182] width 195 height 181
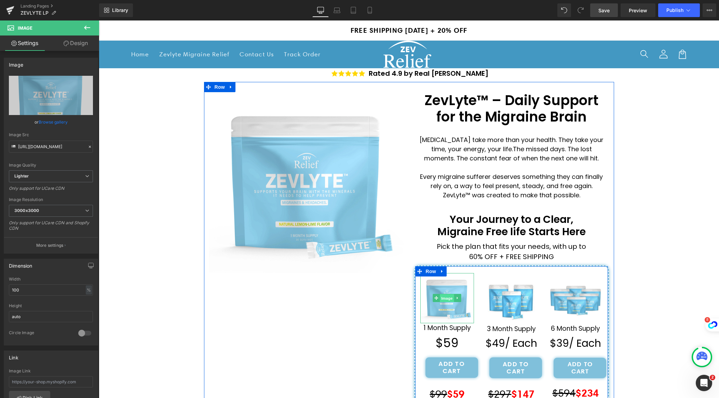
click at [446, 297] on span "Image" at bounding box center [447, 298] width 14 height 8
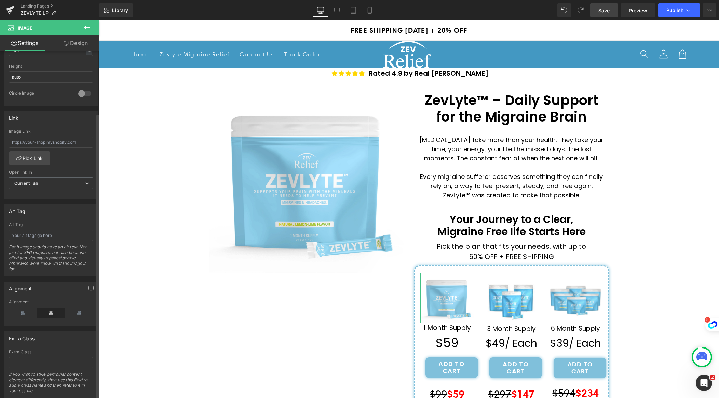
scroll to position [259, 0]
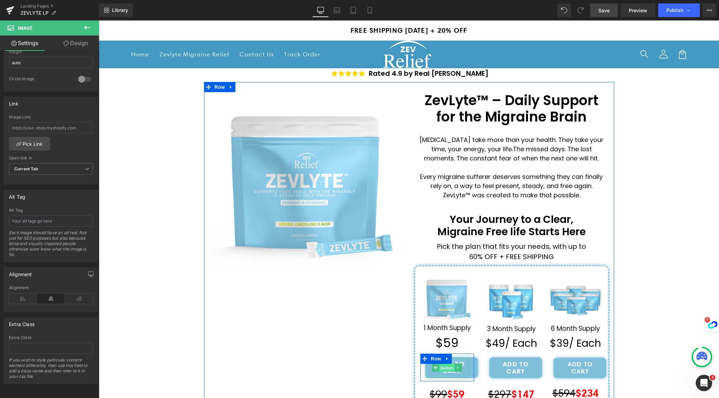
click at [448, 368] on span "Button" at bounding box center [447, 368] width 16 height 8
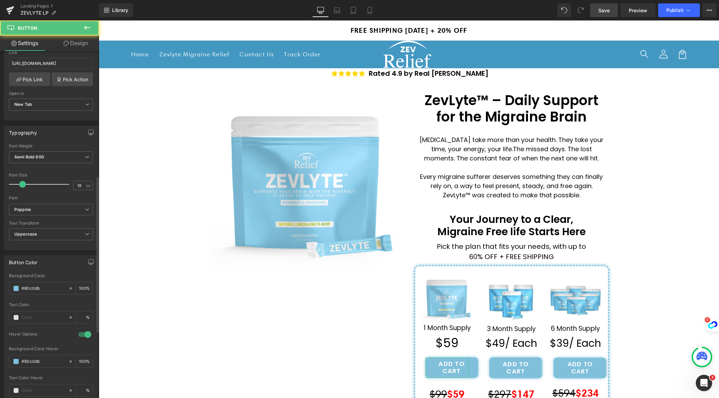
scroll to position [425, 0]
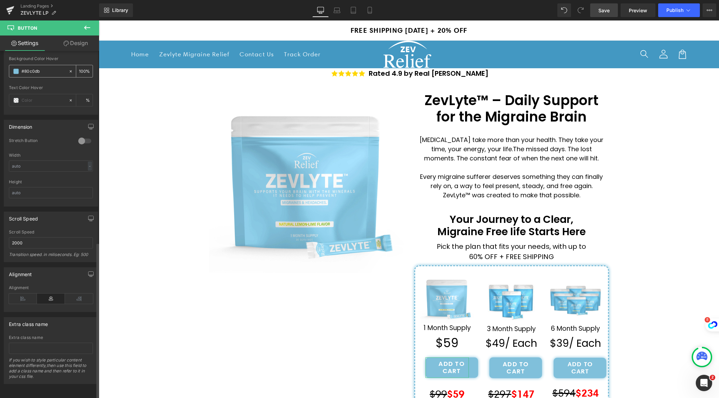
click at [28, 68] on input "#80c0db" at bounding box center [44, 72] width 44 height 8
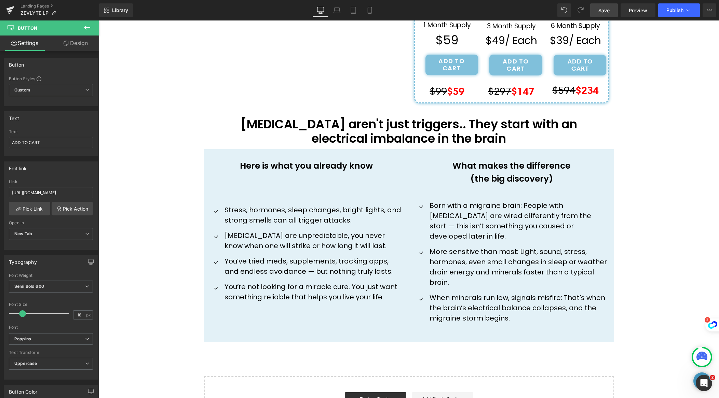
scroll to position [303, 0]
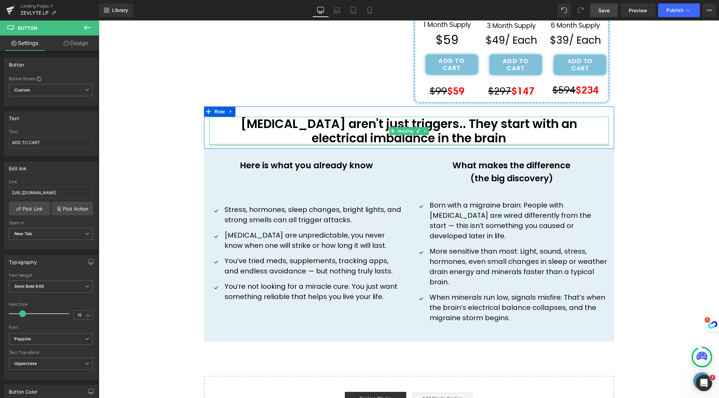
click at [498, 144] on div at bounding box center [409, 145] width 400 height 2
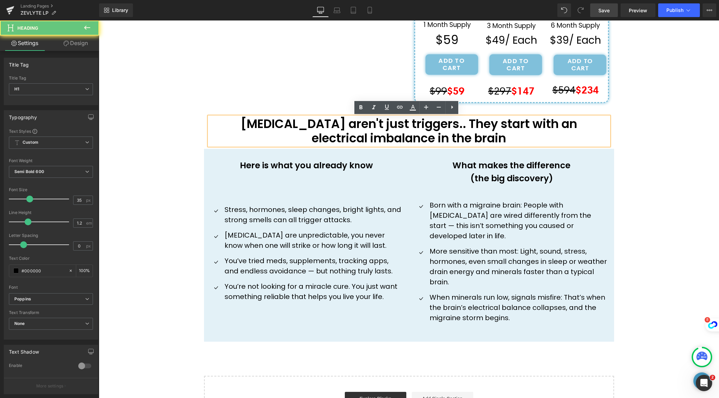
click at [508, 141] on h1 "electrical imbalance in the brain" at bounding box center [409, 138] width 400 height 14
click at [221, 117] on div "Migraines aren't just triggers.. They start with an electrical imbalance in the…" at bounding box center [409, 131] width 400 height 29
click at [264, 128] on h1 "[MEDICAL_DATA] aren't just triggers.. They start with an" at bounding box center [409, 124] width 400 height 14
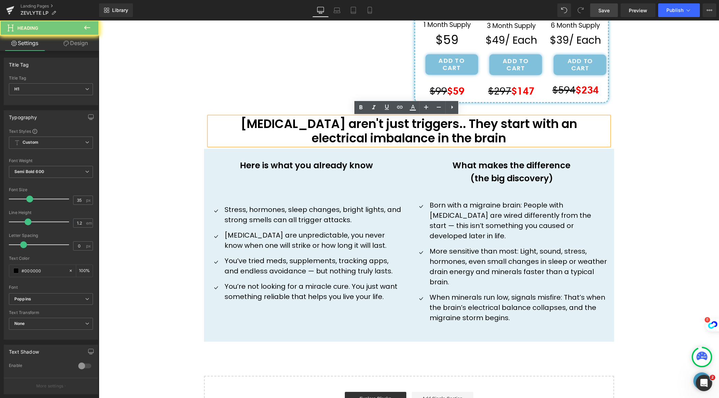
click at [264, 128] on h1 "[MEDICAL_DATA] aren't just triggers.. They start with an" at bounding box center [409, 124] width 400 height 14
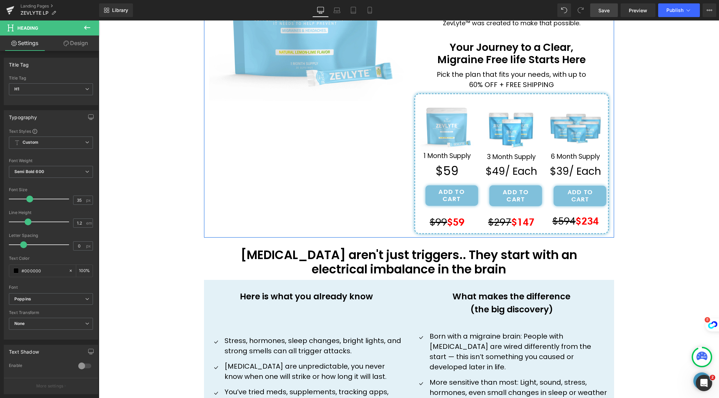
scroll to position [334, 0]
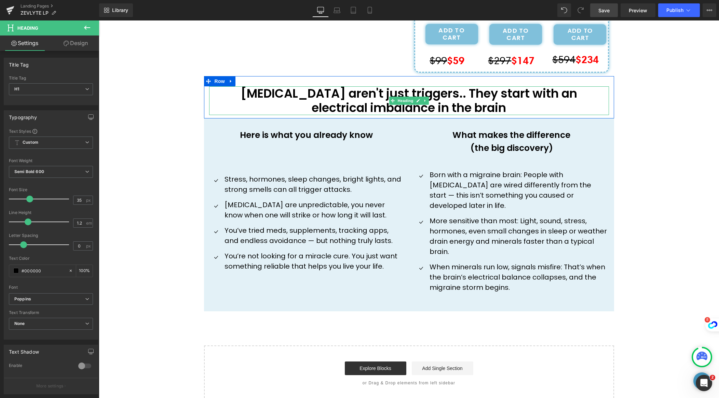
click at [516, 102] on h1 "electrical imbalance in the brain" at bounding box center [409, 108] width 400 height 14
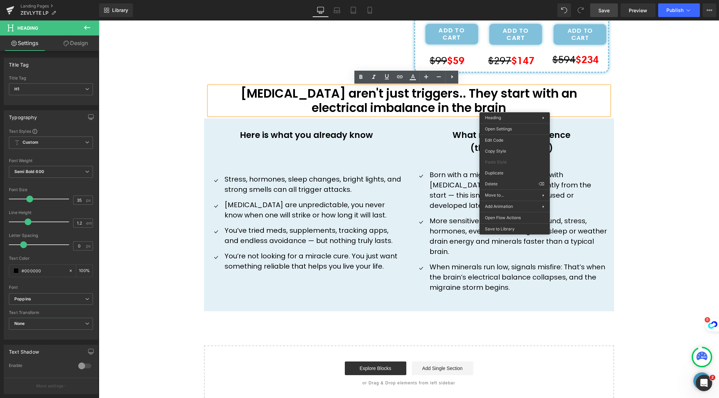
click at [667, 147] on div "''How one Mother's Last Resort Discovery Ended 8 Years of Missing Her Children'…" at bounding box center [409, 68] width 620 height 667
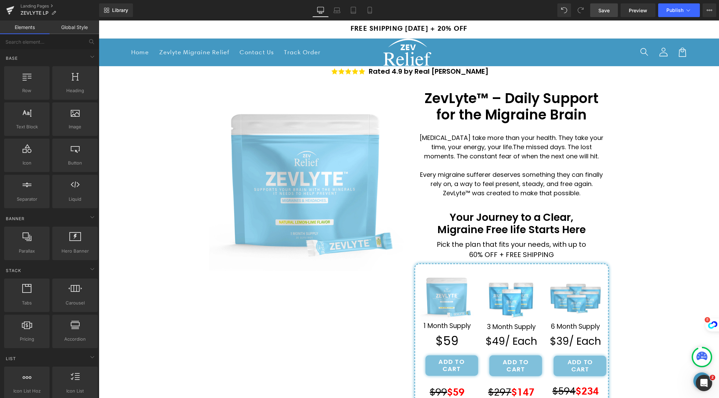
scroll to position [0, 0]
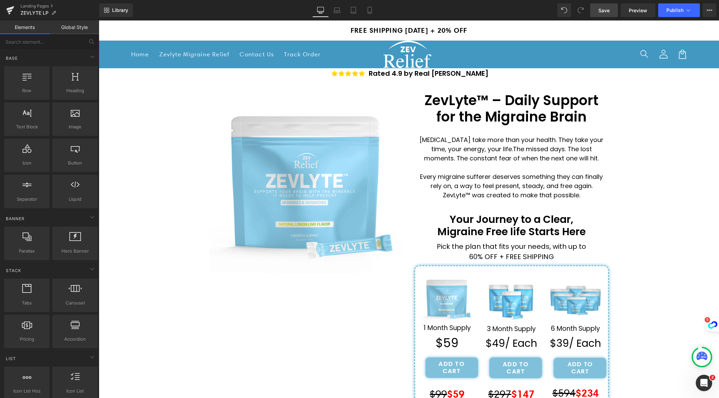
click at [600, 11] on span "Save" at bounding box center [603, 10] width 11 height 7
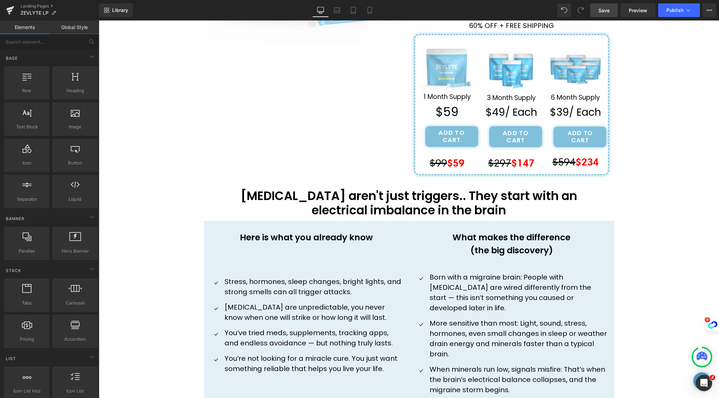
scroll to position [232, 0]
click at [457, 207] on h1 "electrical imbalance in the brain" at bounding box center [409, 210] width 400 height 14
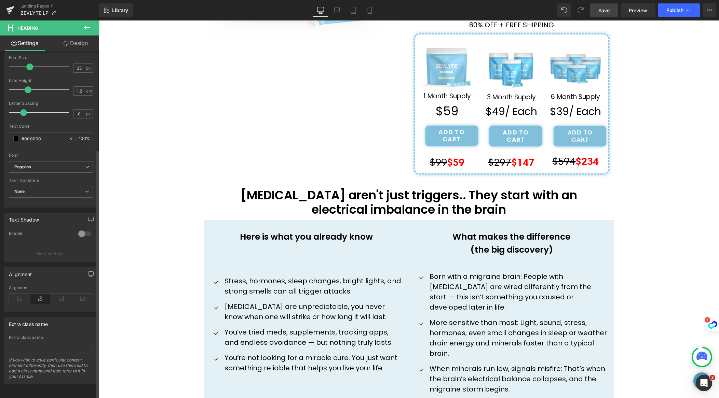
scroll to position [0, 0]
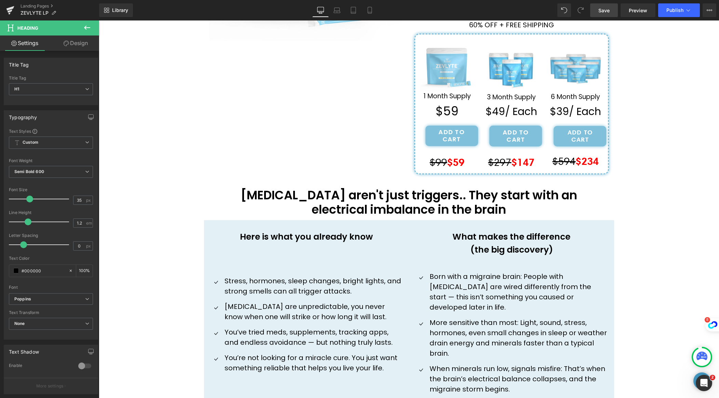
click at [79, 42] on link "Design" at bounding box center [76, 43] width 50 height 15
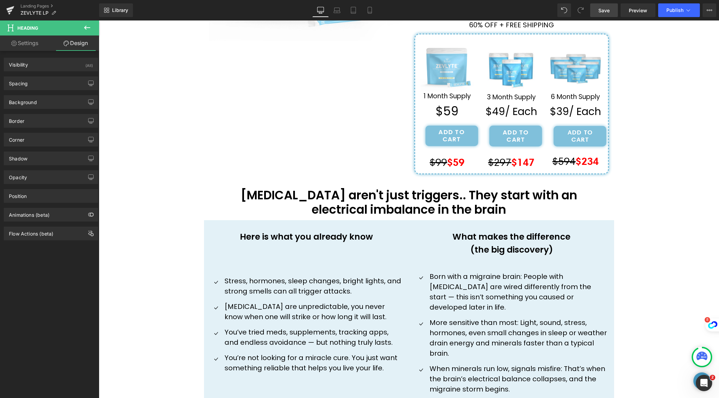
click at [37, 42] on link "Settings" at bounding box center [25, 43] width 50 height 15
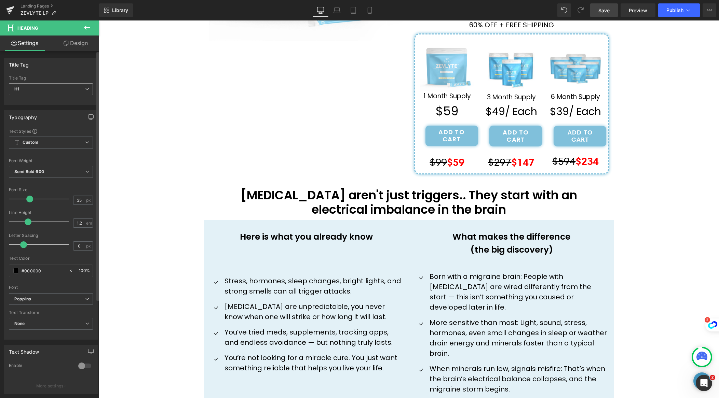
click at [85, 88] on icon at bounding box center [87, 89] width 4 height 4
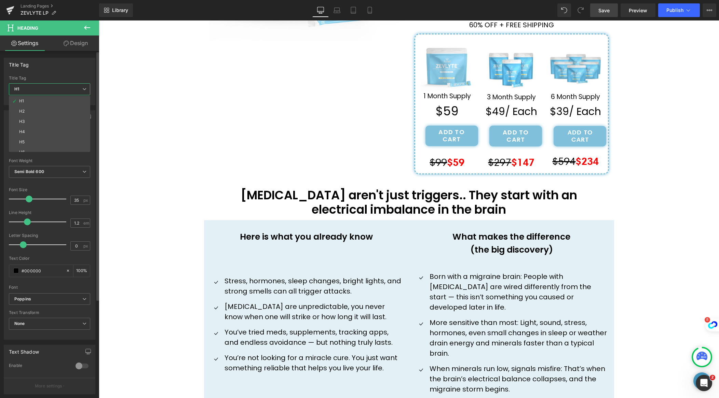
click at [68, 64] on div "Title Tag" at bounding box center [49, 64] width 91 height 13
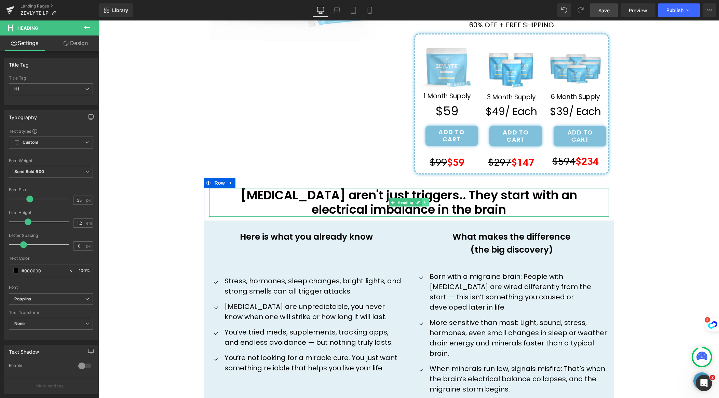
click at [423, 203] on icon at bounding box center [425, 202] width 4 height 4
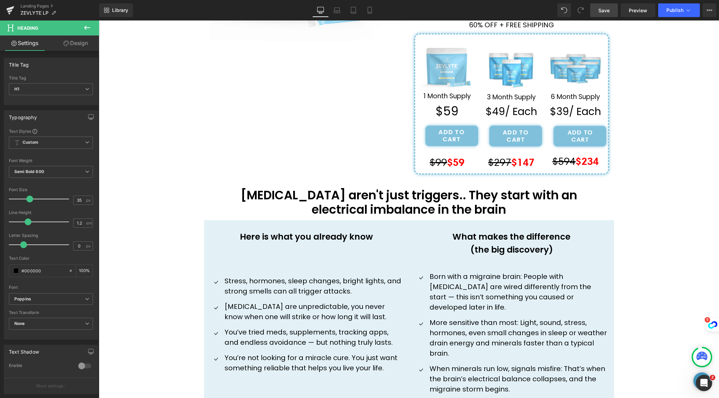
click at [149, 225] on div "''How one Mother's Last Resort Discovery Ended 8 Years of Missing Her Children'…" at bounding box center [409, 169] width 620 height 667
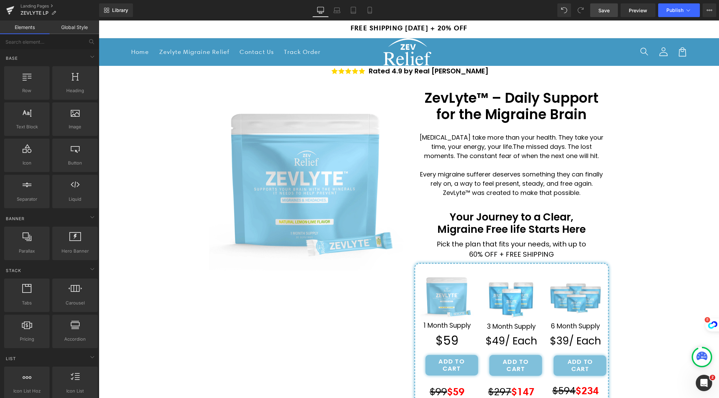
scroll to position [4, 0]
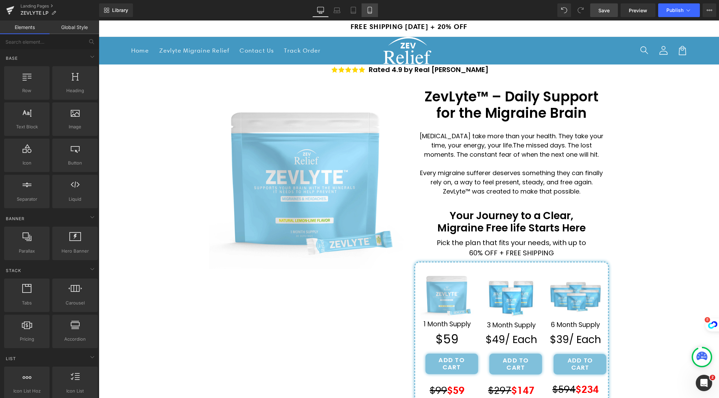
click at [368, 12] on icon at bounding box center [369, 12] width 4 height 0
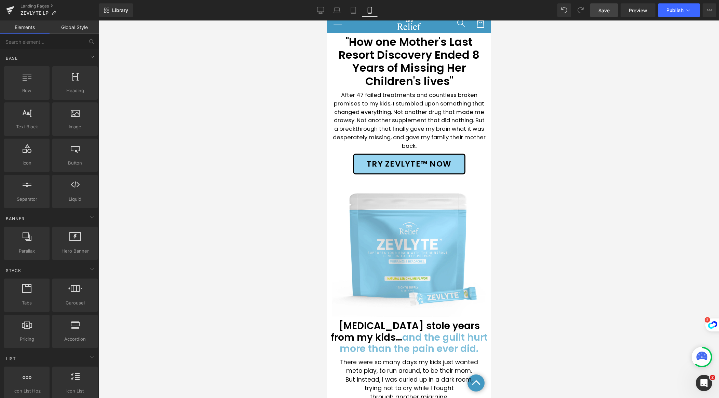
scroll to position [0, 0]
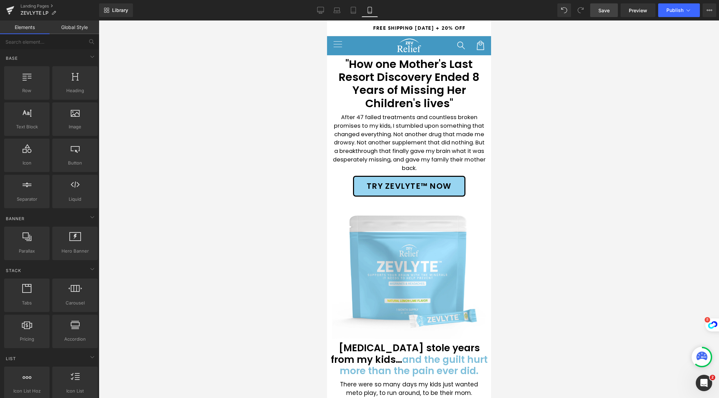
click at [435, 133] on p "After 47 failed treatments and countless broken promises to my kids, I stumbled…" at bounding box center [409, 142] width 154 height 59
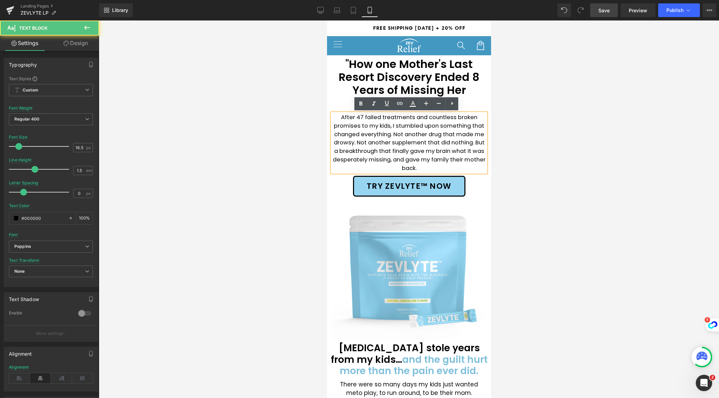
click at [455, 169] on p "After 47 failed treatments and countless broken promises to my kids, I stumbled…" at bounding box center [409, 142] width 154 height 59
click at [450, 105] on icon at bounding box center [452, 103] width 8 height 8
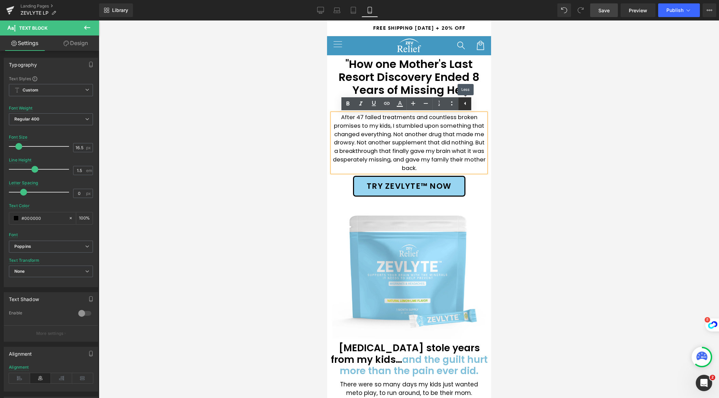
click at [464, 104] on icon at bounding box center [465, 103] width 2 height 3
click at [450, 166] on p "After 47 failed treatments and countless broken promises to my kids, I stumbled…" at bounding box center [409, 142] width 154 height 59
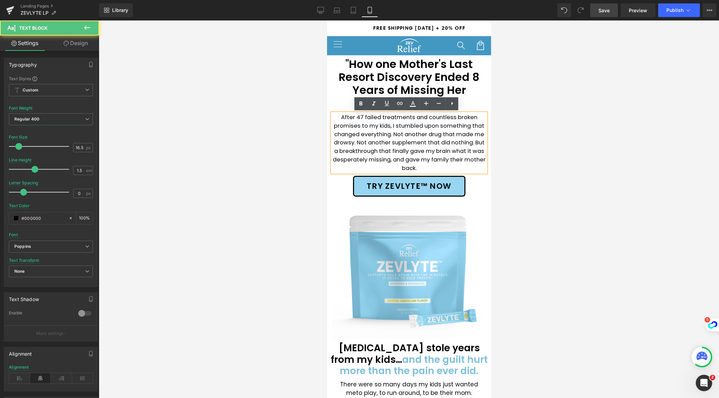
click at [450, 168] on p "After 47 failed treatments and countless broken promises to my kids, I stumbled…" at bounding box center [409, 142] width 154 height 59
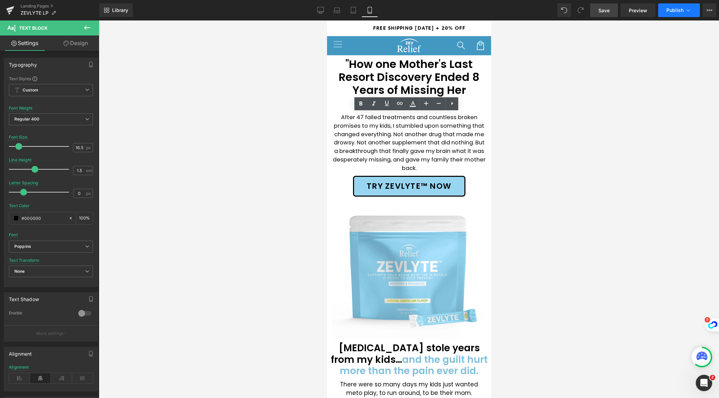
click at [694, 13] on button "Publish" at bounding box center [679, 10] width 42 height 14
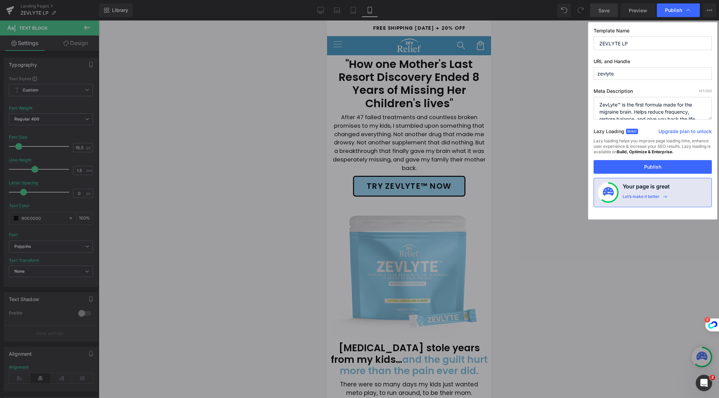
click at [694, 13] on div "Publish" at bounding box center [677, 10] width 43 height 14
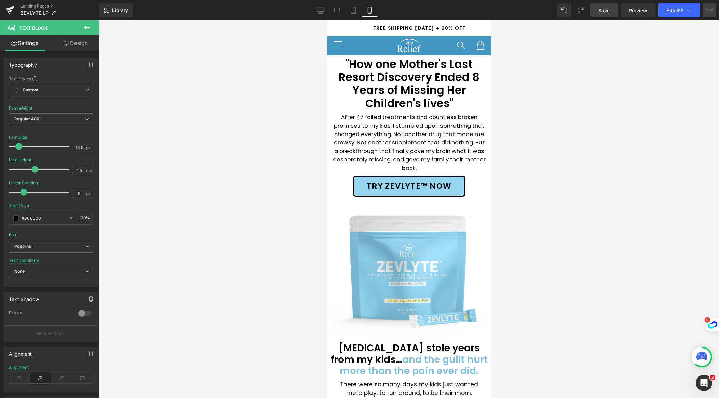
click at [713, 11] on button "Upgrade Plan View Live Page View with current Template Save Template to Library…" at bounding box center [709, 10] width 14 height 14
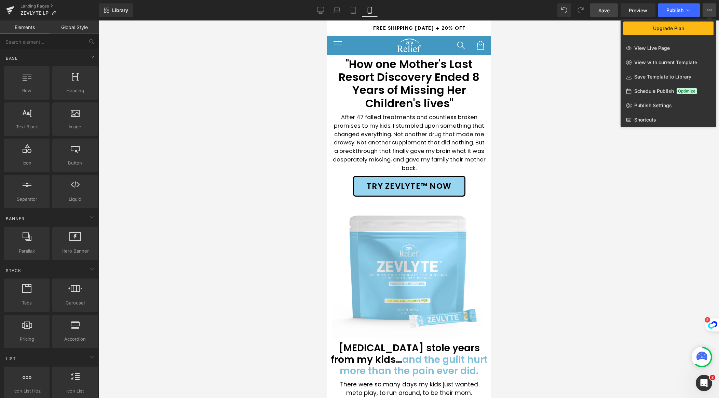
click at [643, 170] on div at bounding box center [409, 209] width 620 height 378
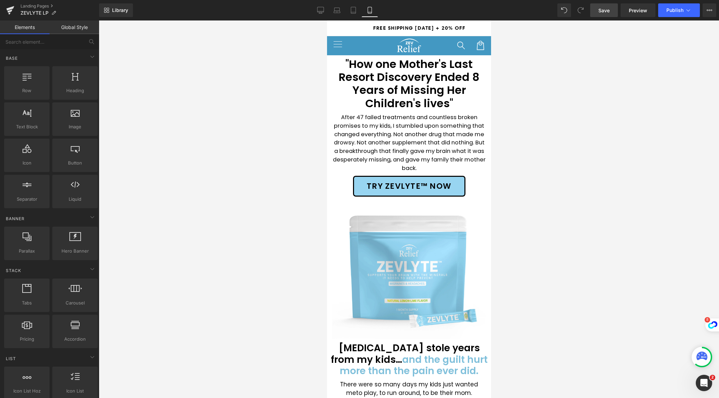
click at [606, 12] on span "Save" at bounding box center [603, 10] width 11 height 7
click at [316, 12] on link "Desktop" at bounding box center [320, 10] width 16 height 14
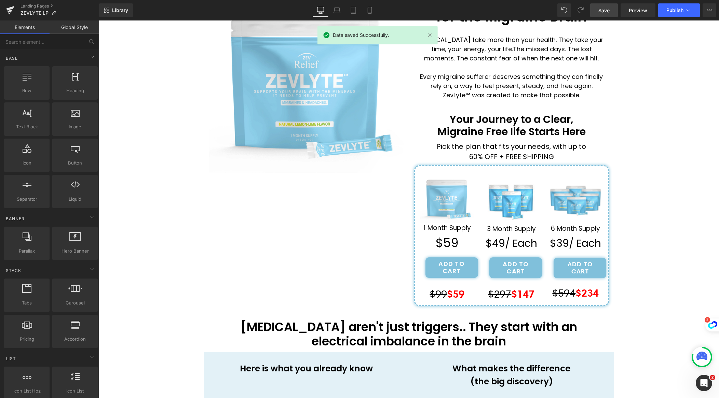
scroll to position [100, 0]
click at [43, 4] on link "Landing Pages" at bounding box center [59, 5] width 79 height 5
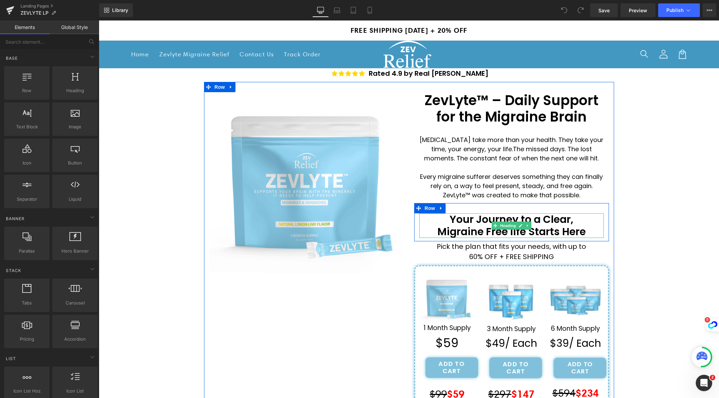
drag, startPoint x: 584, startPoint y: 231, endPoint x: 587, endPoint y: 231, distance: 3.5
click at [584, 231] on h1 "Migraine Free life Starts Here" at bounding box center [511, 232] width 184 height 12
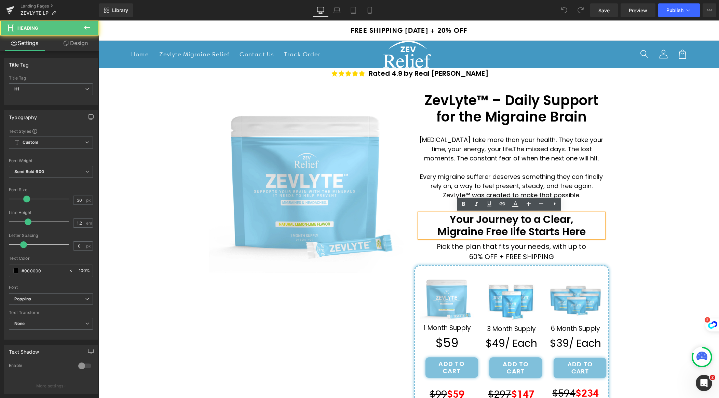
click at [589, 232] on h1 "Migraine Free life Starts Here" at bounding box center [511, 232] width 184 height 12
click at [589, 233] on h1 "Migraine Free life Starts Here" at bounding box center [511, 232] width 184 height 12
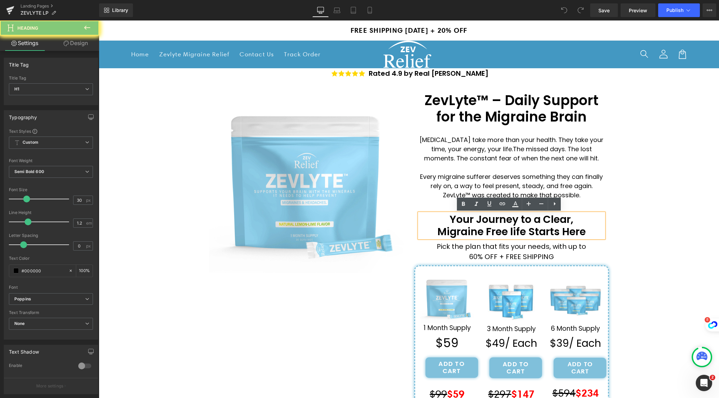
click at [589, 233] on h1 "Migraine Free life Starts Here" at bounding box center [511, 232] width 184 height 12
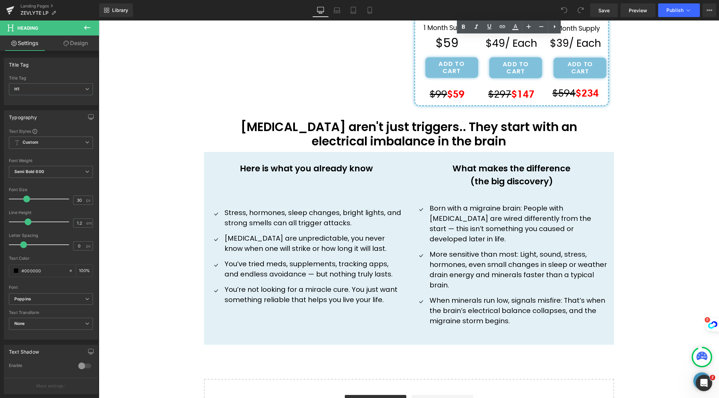
scroll to position [319, 0]
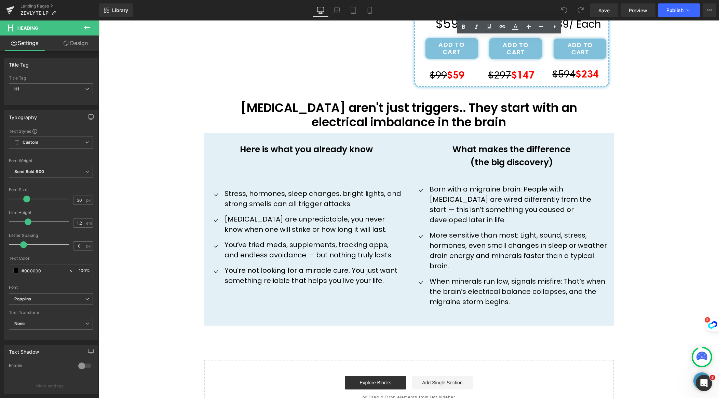
click at [506, 235] on p "More sensitive than most: Light, sound, stress, hormones, even small changes in…" at bounding box center [518, 250] width 179 height 41
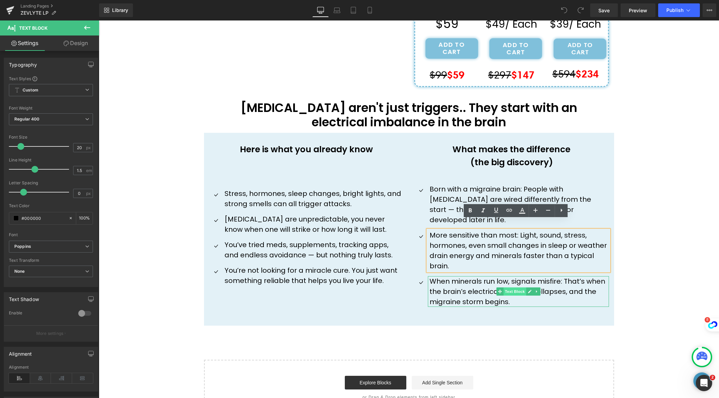
click at [520, 288] on span "Text Block" at bounding box center [514, 292] width 23 height 8
click at [556, 291] on p "When minerals run low, signals misfire: That’s when the brain’s electrical bala…" at bounding box center [518, 291] width 179 height 31
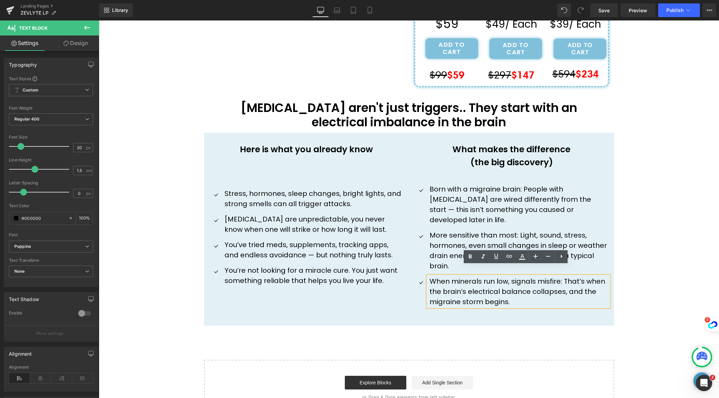
click at [556, 291] on p "When minerals run low, signals misfire: That’s when the brain’s electrical bala…" at bounding box center [518, 291] width 179 height 31
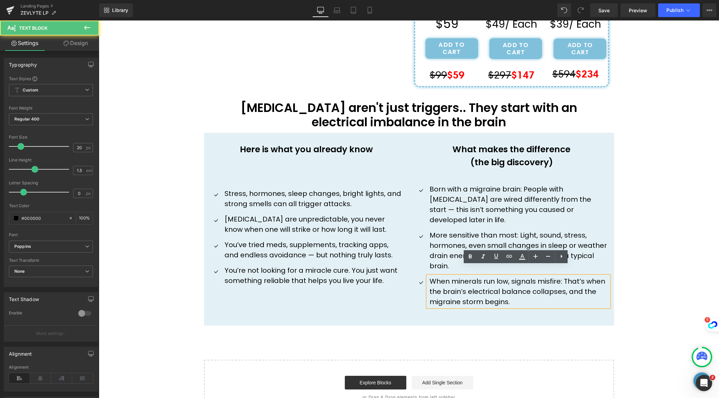
click at [556, 291] on p "When minerals run low, signals misfire: That’s when the brain’s electrical bala…" at bounding box center [518, 291] width 179 height 31
click at [532, 293] on p "When minerals run low, signals misfire: That’s when the brain’s electrical bala…" at bounding box center [518, 291] width 179 height 31
drag, startPoint x: 713, startPoint y: 293, endPoint x: 696, endPoint y: 289, distance: 17.8
click at [713, 293] on div "''How one Mother's Last Resort Discovery Ended 8 Years of Missing Her Children'…" at bounding box center [409, 82] width 620 height 667
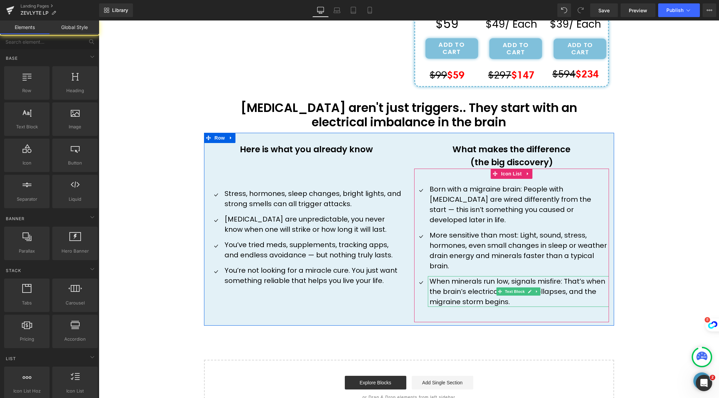
click at [574, 284] on p "When minerals run low, signals misfire: That’s when the brain’s electrical bala…" at bounding box center [518, 291] width 179 height 31
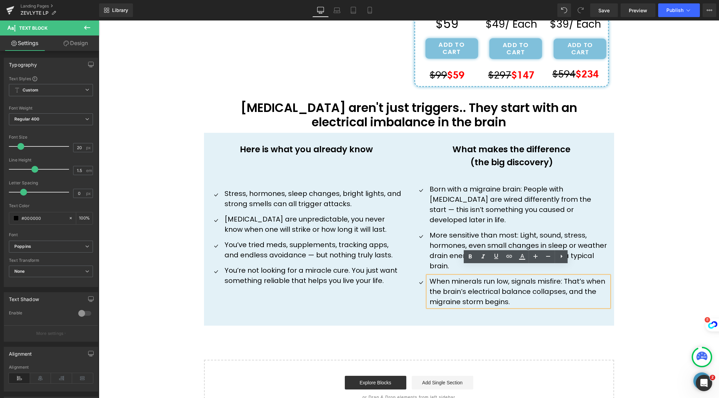
click at [483, 291] on p "When minerals run low, signals misfire: That’s when the brain’s electrical bala…" at bounding box center [518, 291] width 179 height 31
click at [670, 263] on div "''How one Mother's Last Resort Discovery Ended 8 Years of Missing Her Children'…" at bounding box center [409, 82] width 620 height 667
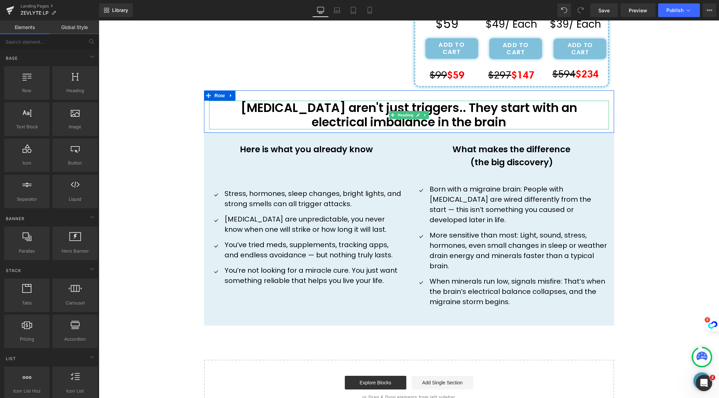
click at [377, 121] on h1 "electrical imbalance in the brain" at bounding box center [409, 122] width 400 height 14
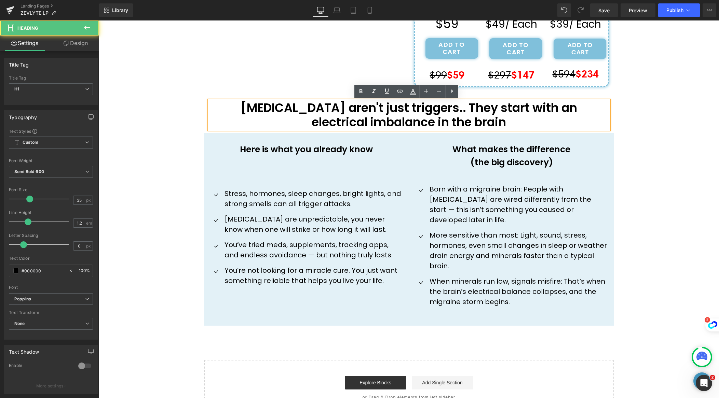
click at [368, 122] on h1 "electrical imbalance in the brain" at bounding box center [409, 122] width 400 height 14
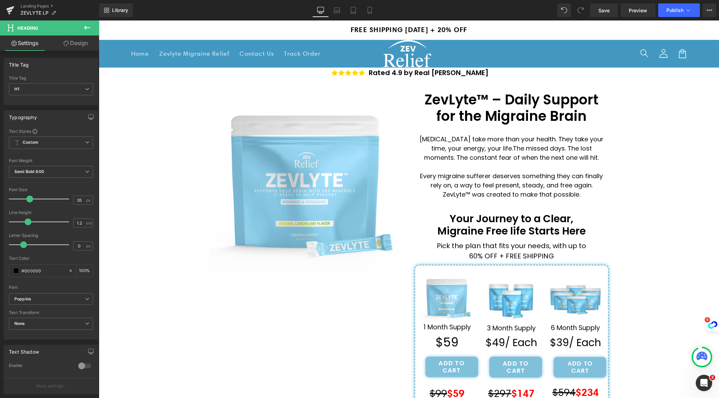
scroll to position [0, 0]
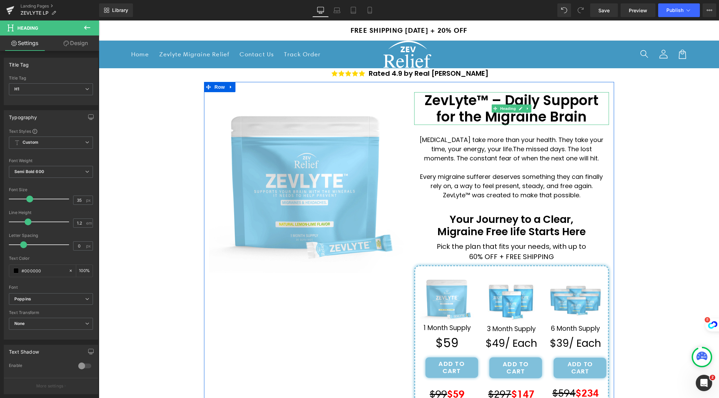
click at [539, 119] on h1 "ZevLyte™ – Daily Support for the Migraine Brain" at bounding box center [511, 108] width 195 height 33
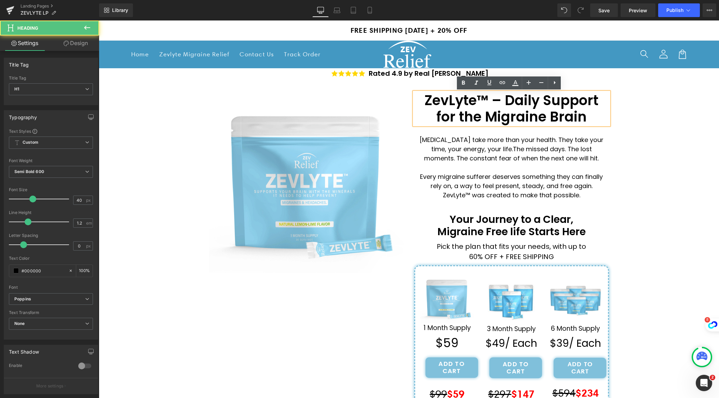
click at [544, 119] on h1 "ZevLyte™ – Daily Support for the Migraine Brain" at bounding box center [511, 108] width 195 height 33
click at [693, 382] on div "Open Intercom Messenger" at bounding box center [702, 382] width 23 height 23
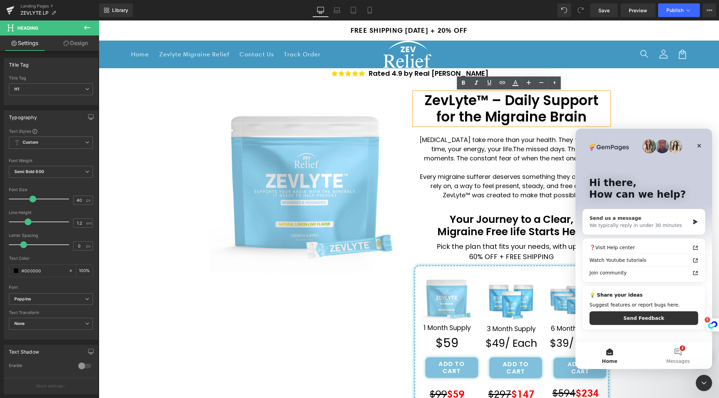
click at [631, 224] on div "We typically reply in under 30 minutes" at bounding box center [639, 225] width 100 height 7
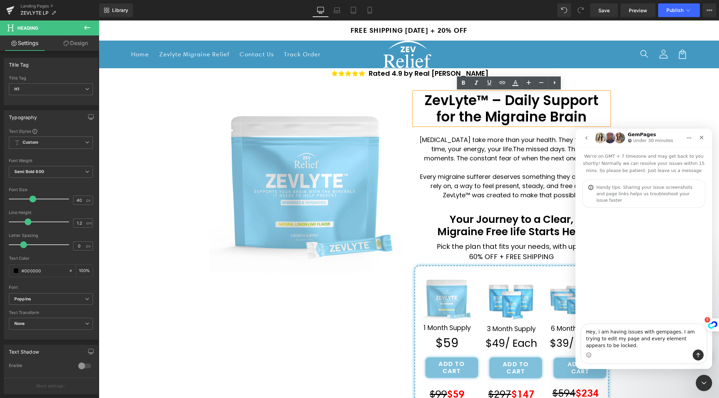
type textarea "Hey, i am having issues with gempages. I am trying to edit my page and every el…"
click at [699, 354] on icon "Send a message…" at bounding box center [697, 354] width 5 height 5
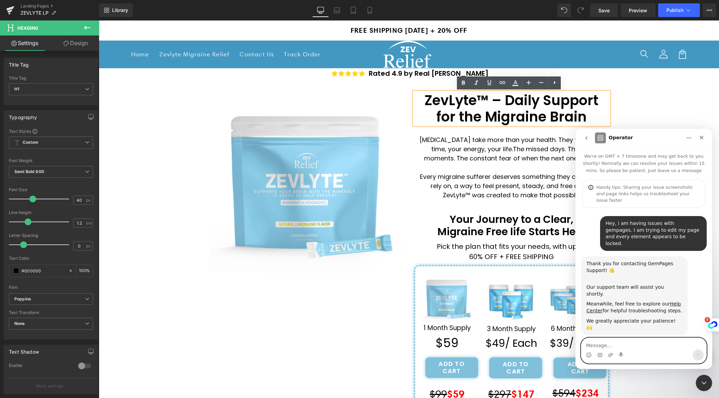
click at [637, 347] on textarea "Message…" at bounding box center [643, 344] width 125 height 12
click at [699, 136] on icon "Close" at bounding box center [701, 138] width 4 height 4
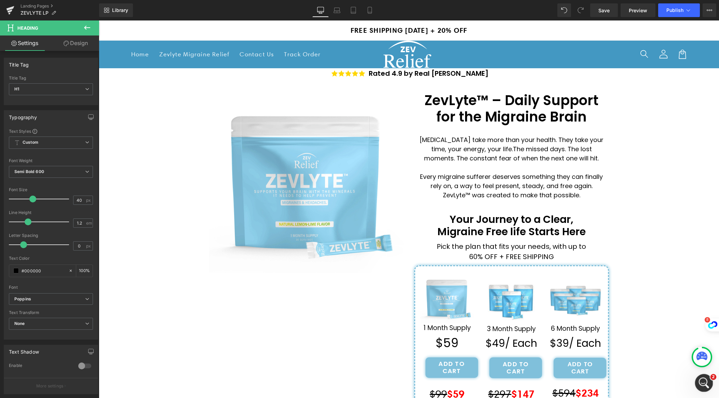
click at [706, 380] on icon "Open Intercom Messenger" at bounding box center [702, 382] width 11 height 11
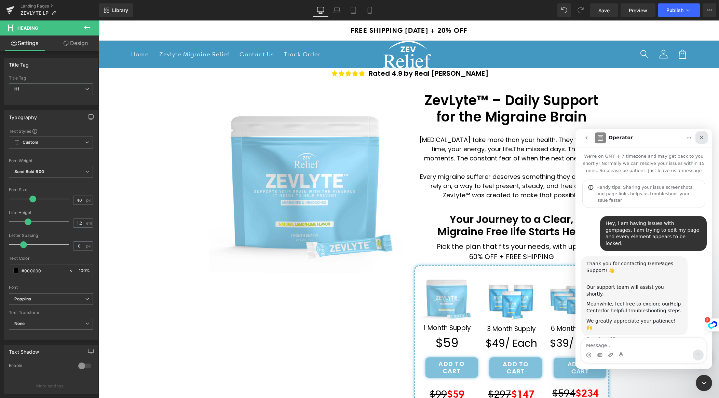
click at [701, 140] on icon "Close" at bounding box center [700, 137] width 5 height 5
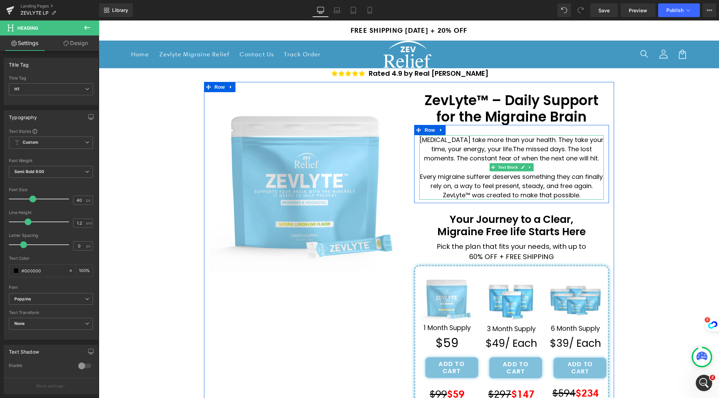
click at [544, 162] on span "The missed days. The lost moments. The constant fear of when the next one will …" at bounding box center [511, 154] width 175 height 18
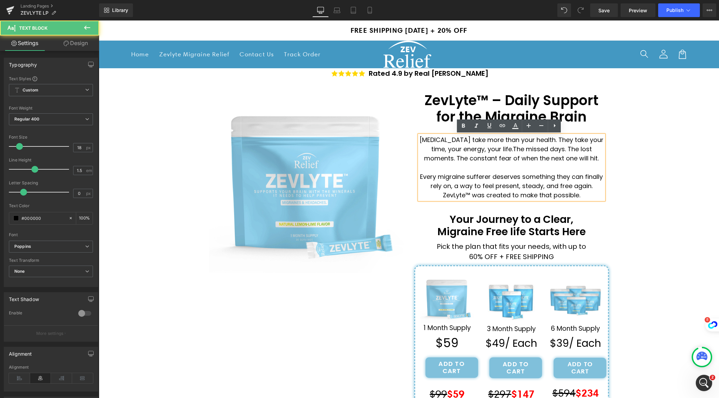
click at [561, 158] on span "The missed days. The lost moments. The constant fear of when the next one will …" at bounding box center [511, 154] width 175 height 18
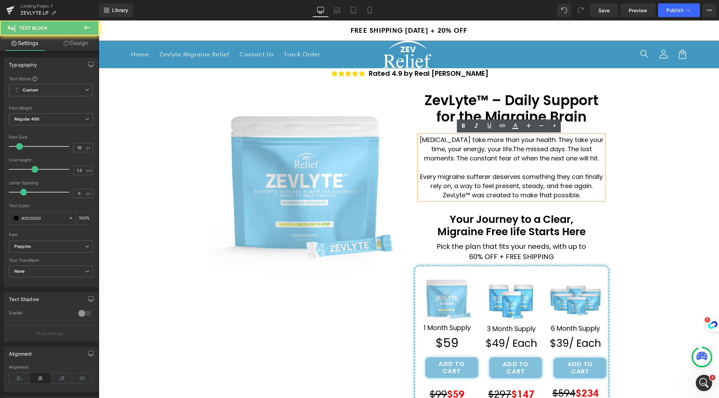
click at [561, 158] on span "The missed days. The lost moments. The constant fear of when the next one will …" at bounding box center [511, 154] width 175 height 18
